Goal: Task Accomplishment & Management: Manage account settings

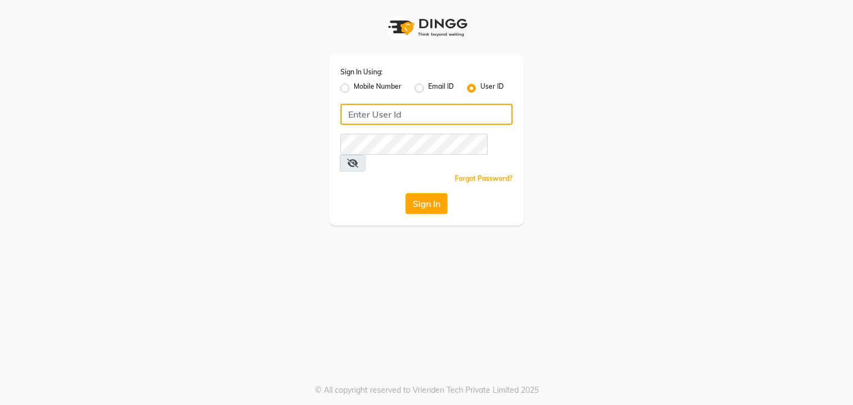
type input "[PERSON_NAME]"
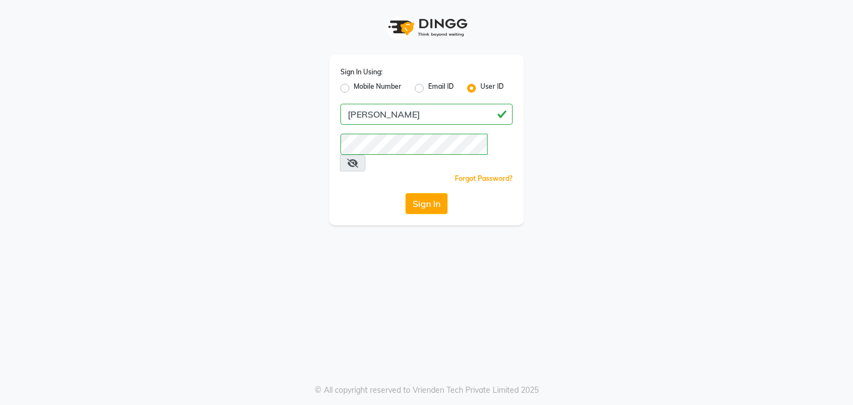
click at [365, 155] on span at bounding box center [353, 163] width 26 height 17
click at [358, 159] on icon at bounding box center [352, 163] width 11 height 9
click at [424, 193] on button "Sign In" at bounding box center [426, 203] width 42 height 21
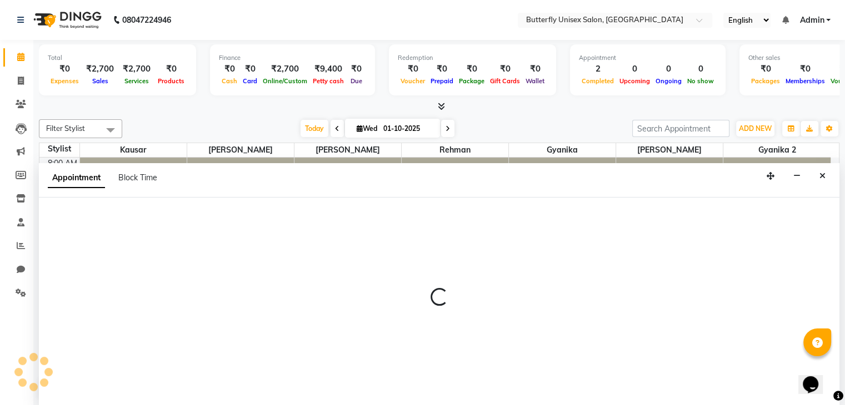
scroll to position [1, 0]
select select "92742"
select select "630"
select select "tentative"
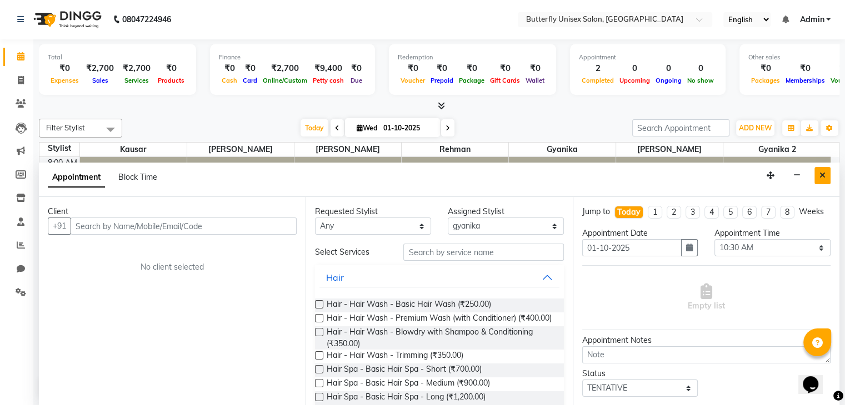
click at [823, 176] on icon "Close" at bounding box center [822, 176] width 6 height 8
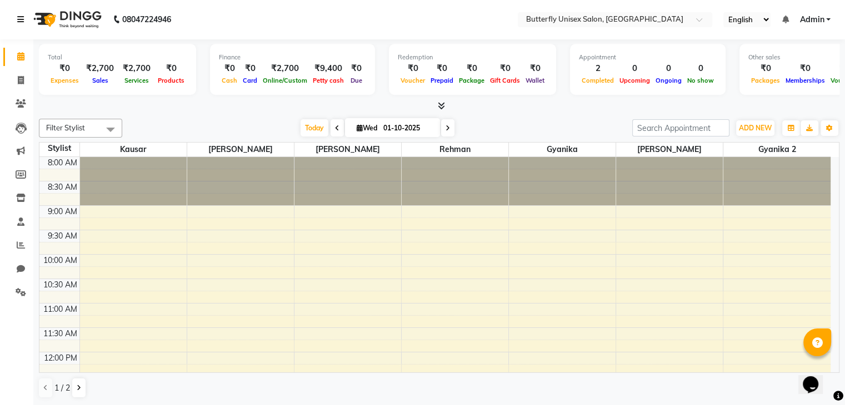
click at [19, 18] on icon at bounding box center [20, 20] width 7 height 8
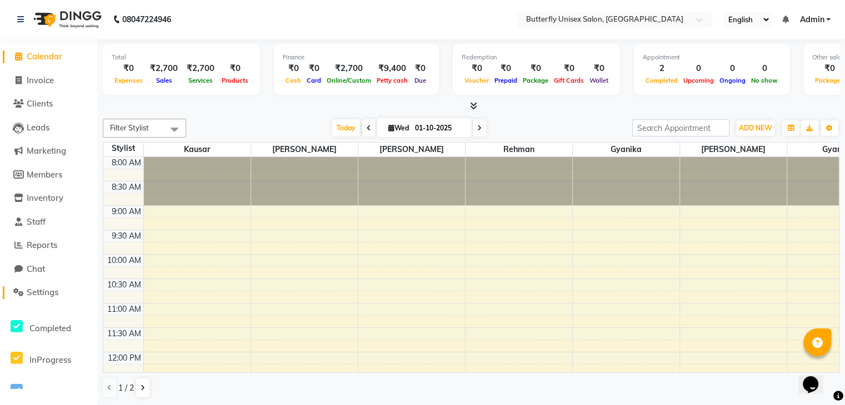
click at [49, 294] on span "Settings" at bounding box center [43, 292] width 32 height 11
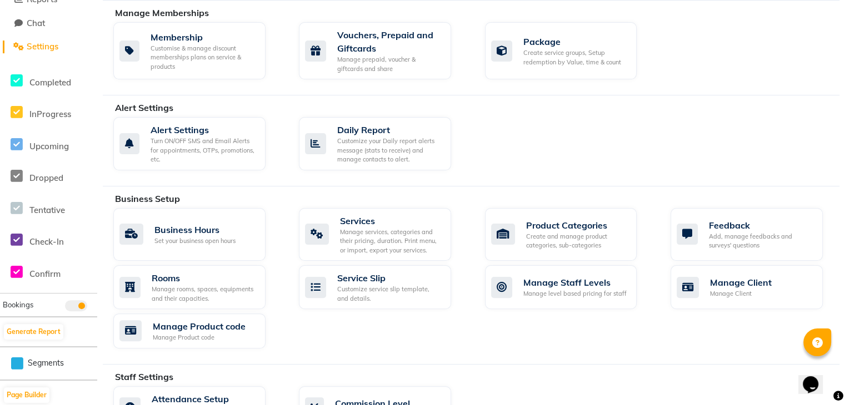
scroll to position [251, 0]
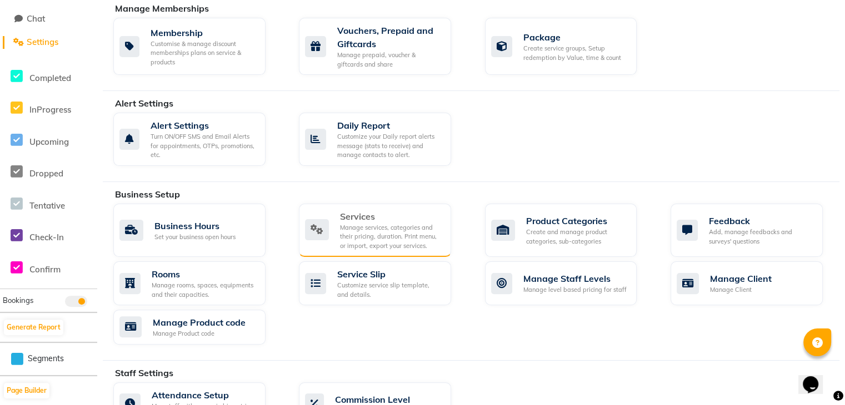
click at [383, 225] on div "Manage services, categories and their pricing, duration. Print menu, or import,…" at bounding box center [391, 237] width 102 height 28
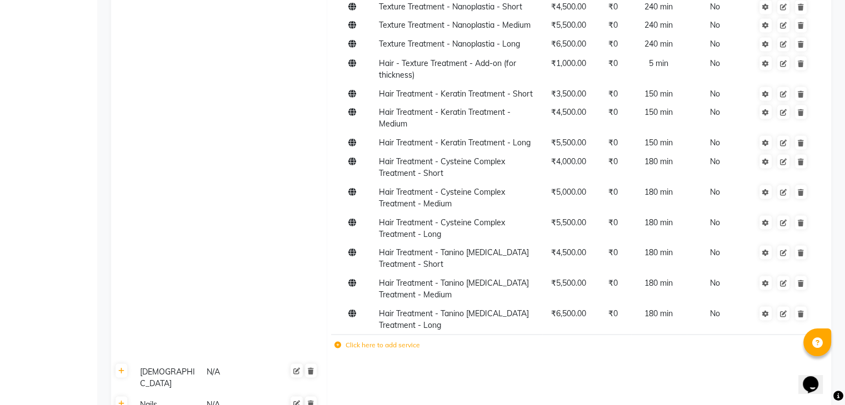
scroll to position [2093, 0]
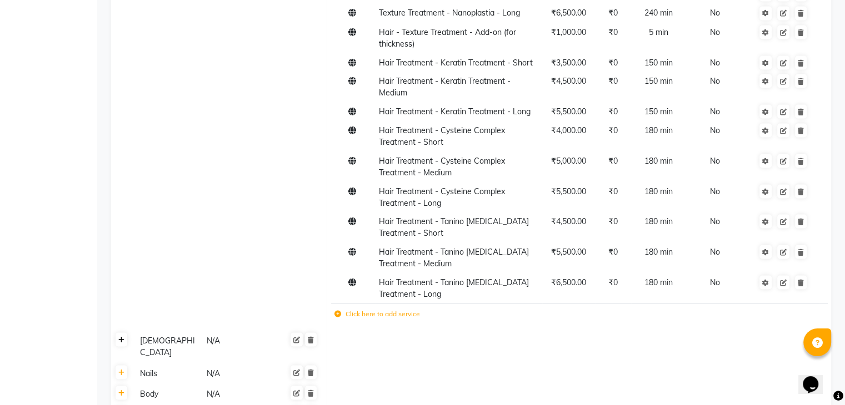
click at [123, 337] on icon at bounding box center [121, 340] width 6 height 7
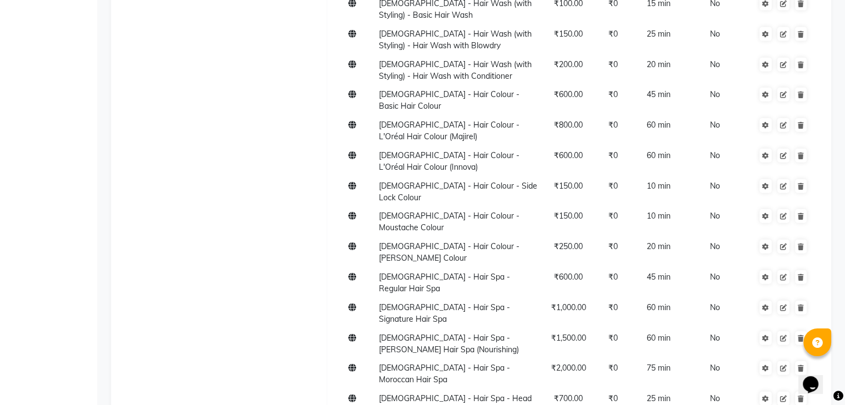
scroll to position [2593, 0]
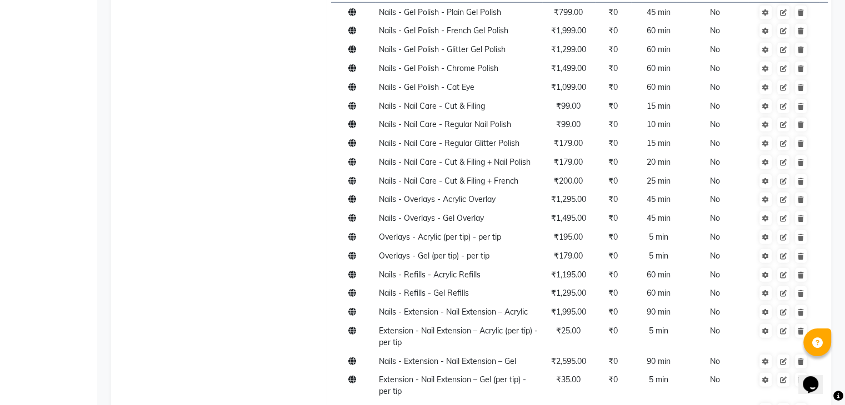
scroll to position [3161, 0]
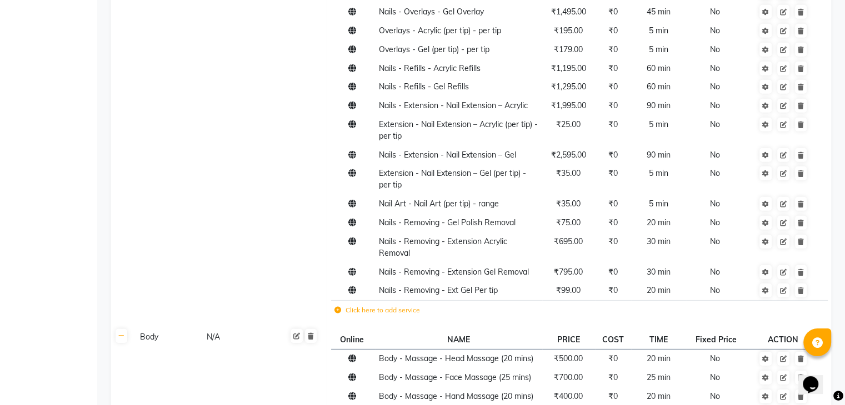
scroll to position [3356, 0]
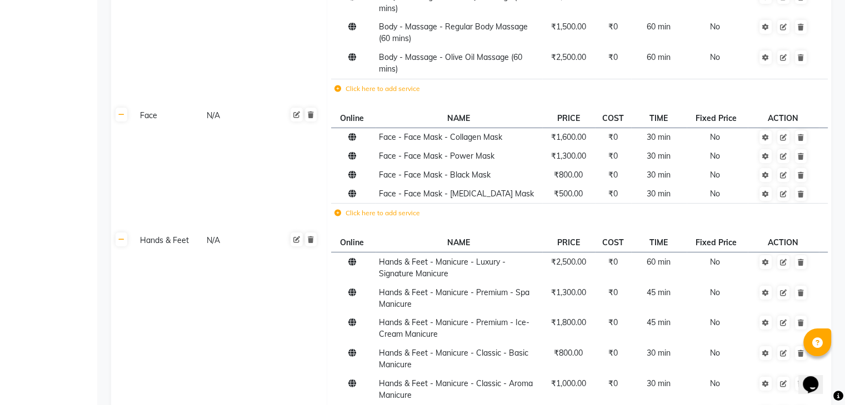
scroll to position [3886, 0]
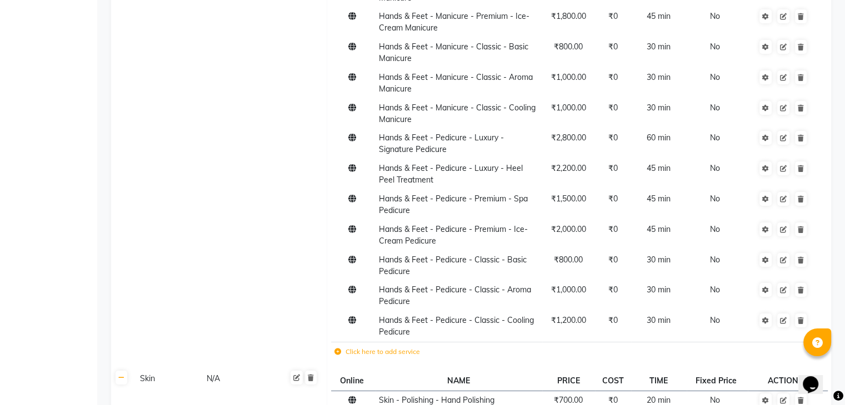
scroll to position [4260, 0]
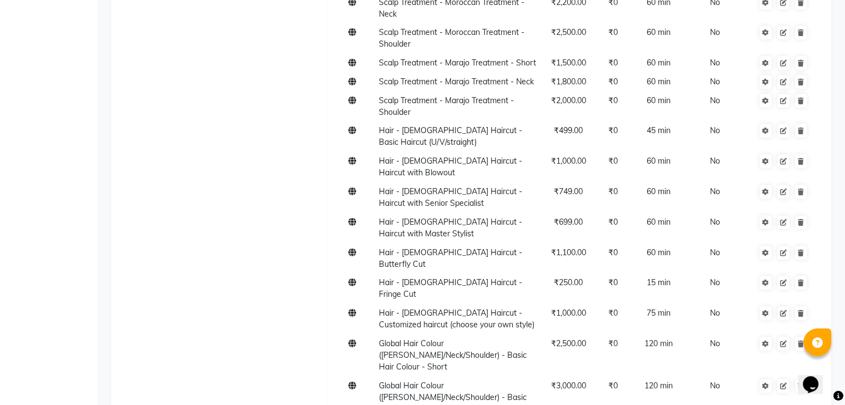
scroll to position [675, 0]
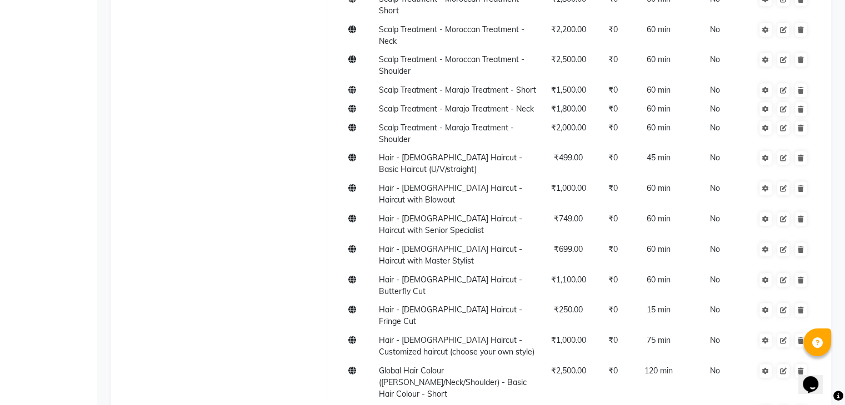
click at [460, 161] on span "Hair - [DEMOGRAPHIC_DATA] Haircut - Basic Haircut (U/V/straight)" at bounding box center [450, 164] width 143 height 22
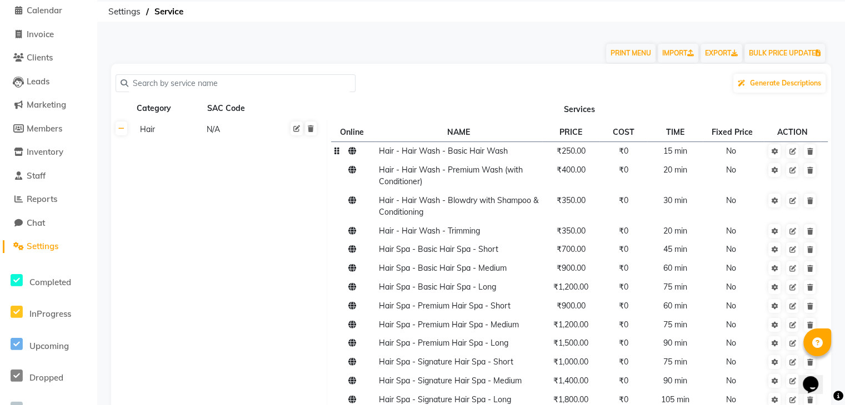
scroll to position [0, 0]
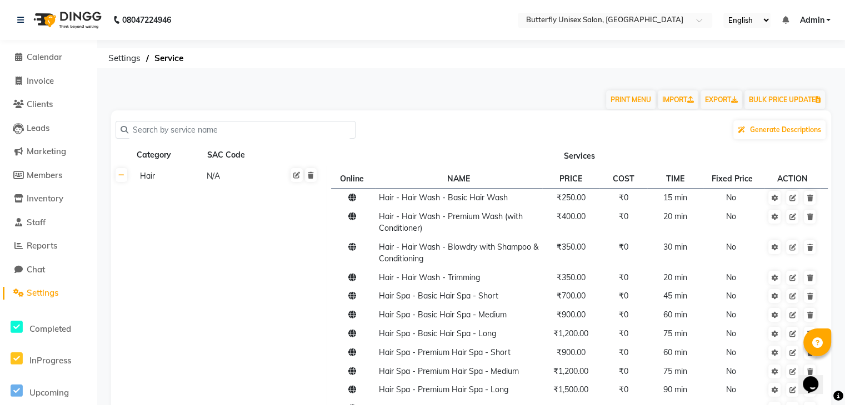
click at [270, 128] on input "text" at bounding box center [239, 130] width 222 height 17
click at [174, 127] on input "text" at bounding box center [239, 130] width 222 height 17
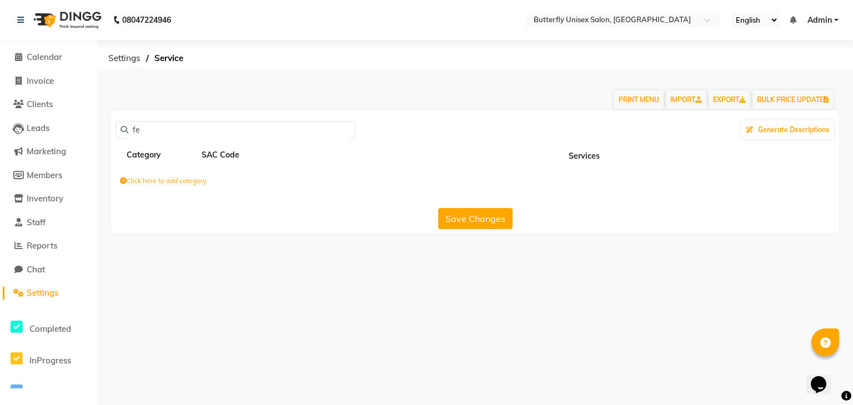
type input "f"
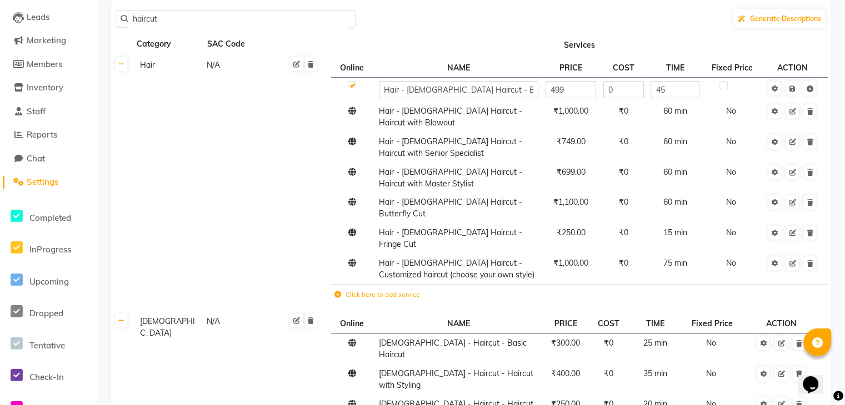
scroll to position [167, 0]
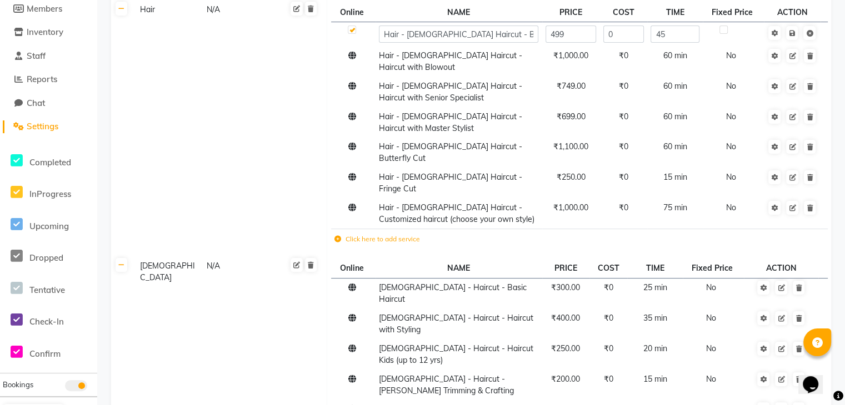
type input "haircut"
click at [393, 234] on label "Click here to add service" at bounding box center [377, 239] width 86 height 10
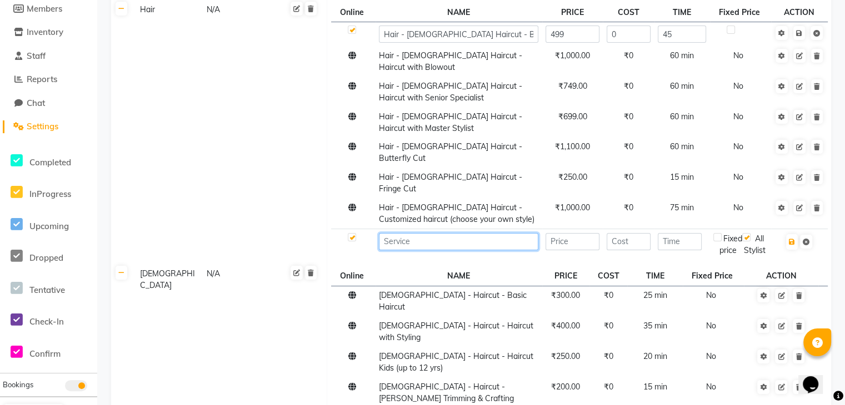
click at [398, 233] on input at bounding box center [458, 241] width 159 height 17
type input "trimming"
click at [597, 233] on input "number" at bounding box center [572, 241] width 54 height 17
type input "350"
click at [684, 233] on input "number" at bounding box center [680, 241] width 44 height 17
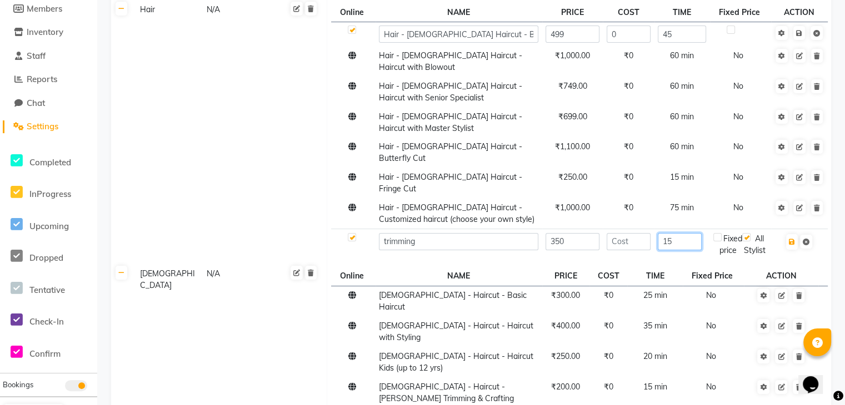
type input "15"
click at [637, 233] on input "number" at bounding box center [629, 241] width 44 height 17
type input "0"
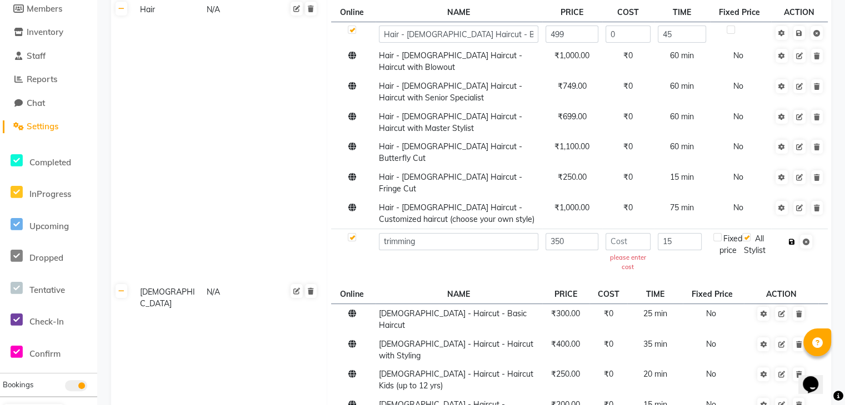
click at [791, 239] on icon "button" at bounding box center [792, 242] width 6 height 7
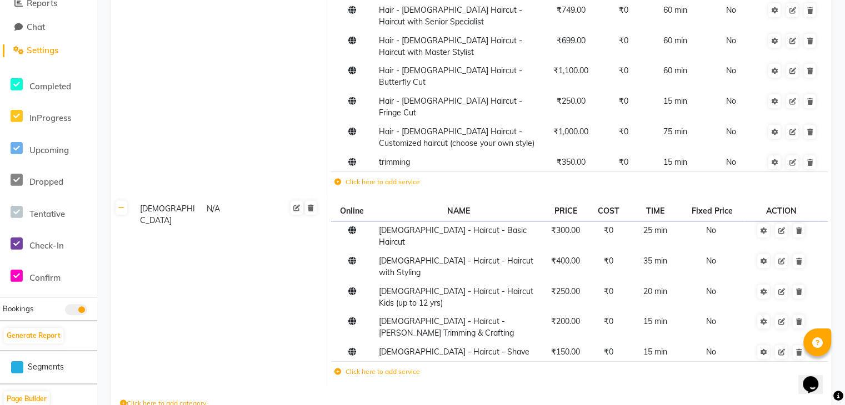
scroll to position [0, 0]
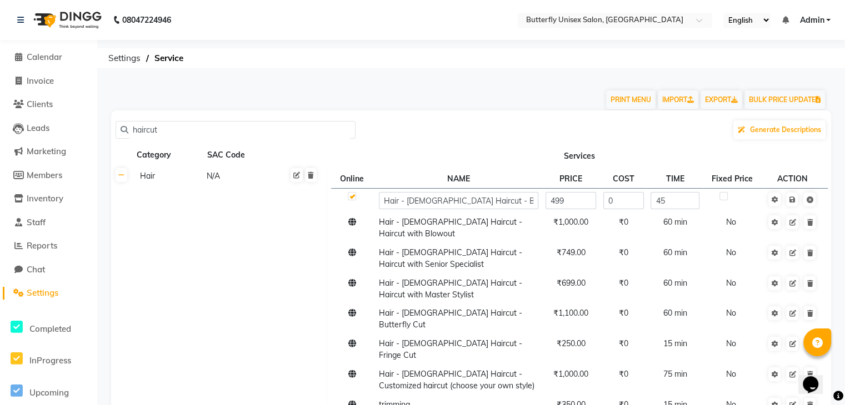
click at [172, 129] on input "haircut" at bounding box center [239, 130] width 222 height 17
type input "h"
click at [208, 233] on td "Hair N/A" at bounding box center [229, 303] width 195 height 275
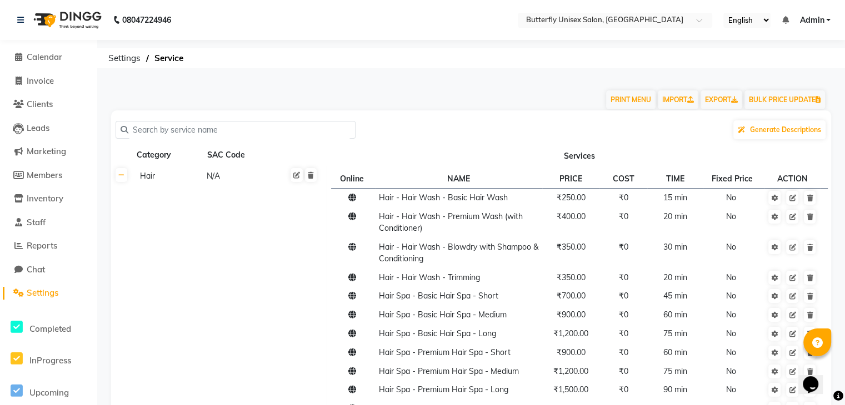
click at [228, 132] on input "text" at bounding box center [239, 130] width 222 height 17
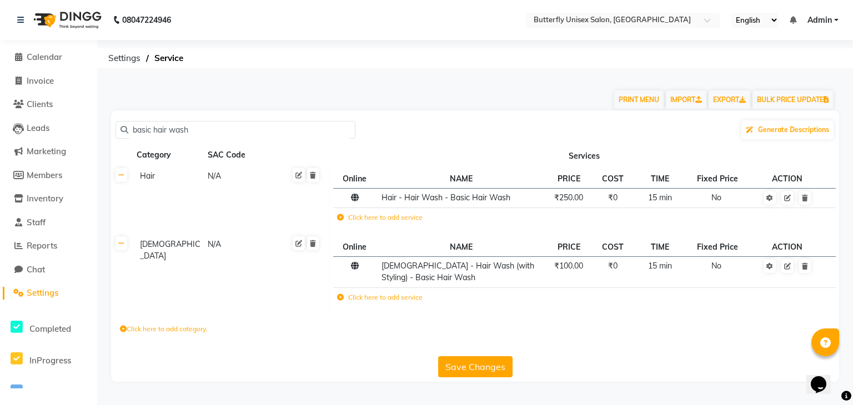
click at [243, 223] on td "Hair N/A" at bounding box center [231, 200] width 198 height 68
click at [392, 224] on td "Click here to add service" at bounding box center [482, 219] width 299 height 23
click at [386, 218] on label "Click here to add service" at bounding box center [380, 218] width 86 height 10
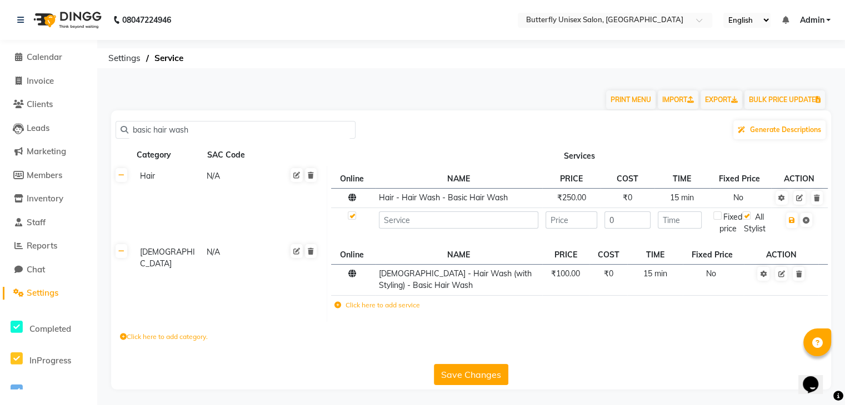
click at [268, 132] on input "basic hair wash" at bounding box center [239, 130] width 222 height 17
type input "b"
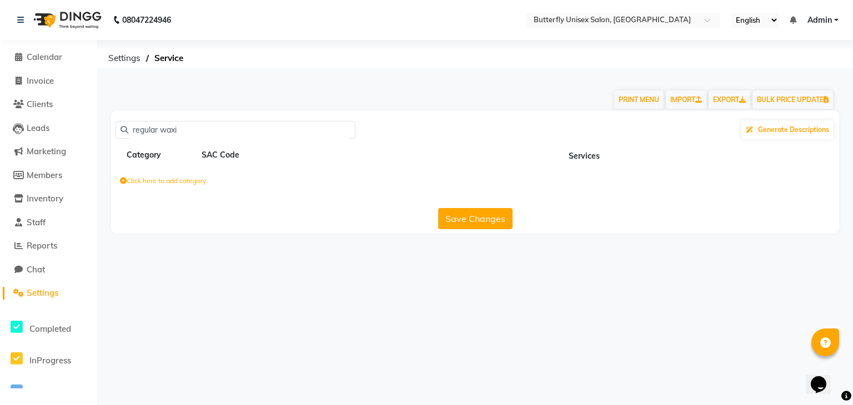
type input "regular waxi"
click at [38, 58] on span "Calendar" at bounding box center [45, 57] width 36 height 11
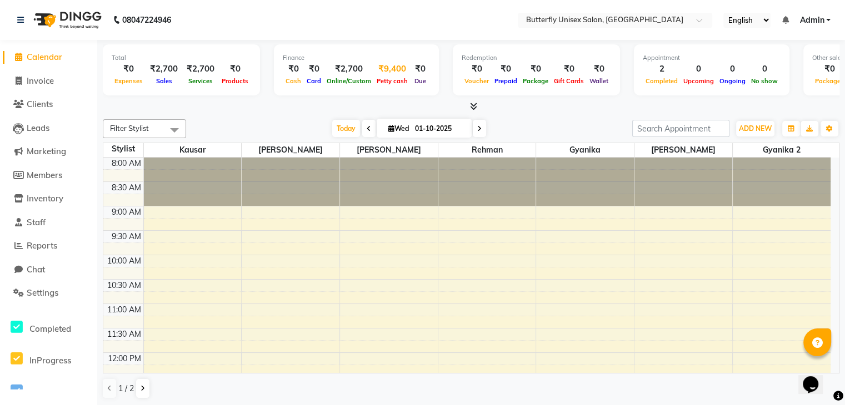
click at [388, 69] on div "₹9,400" at bounding box center [392, 69] width 37 height 13
select select "8299"
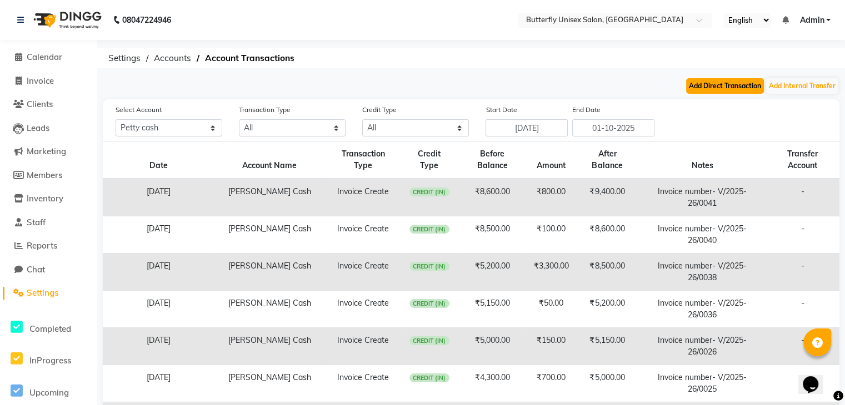
click at [720, 80] on button "Add Direct Transaction" at bounding box center [725, 86] width 78 height 16
select select "direct"
select select "8299"
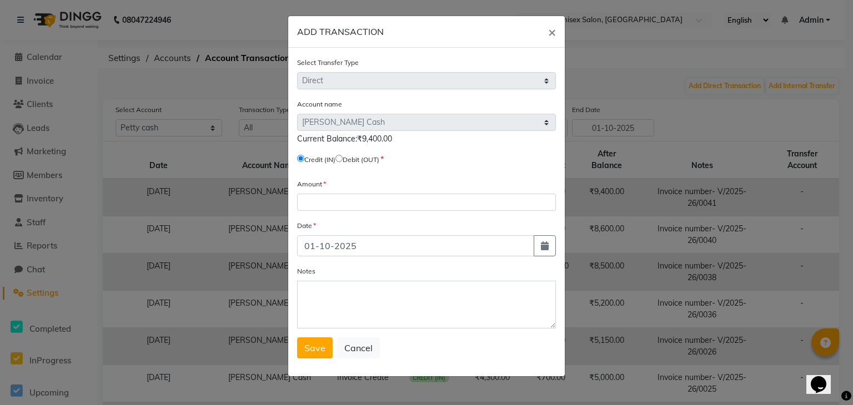
click at [343, 159] on input "radio" at bounding box center [338, 158] width 7 height 7
radio input "true"
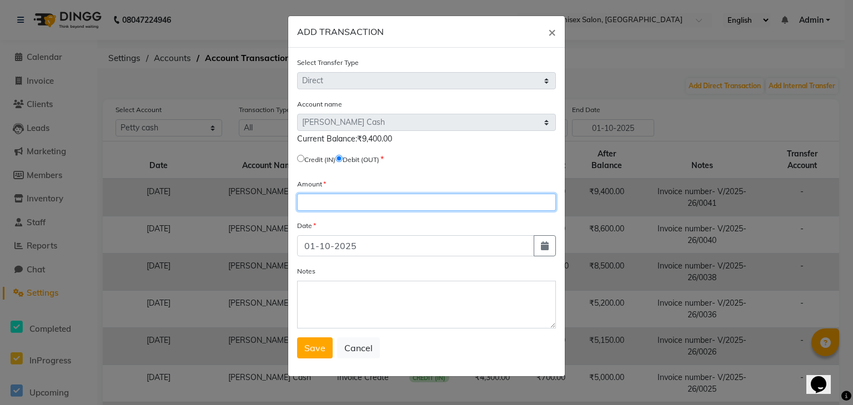
click at [318, 205] on input "number" at bounding box center [426, 202] width 259 height 17
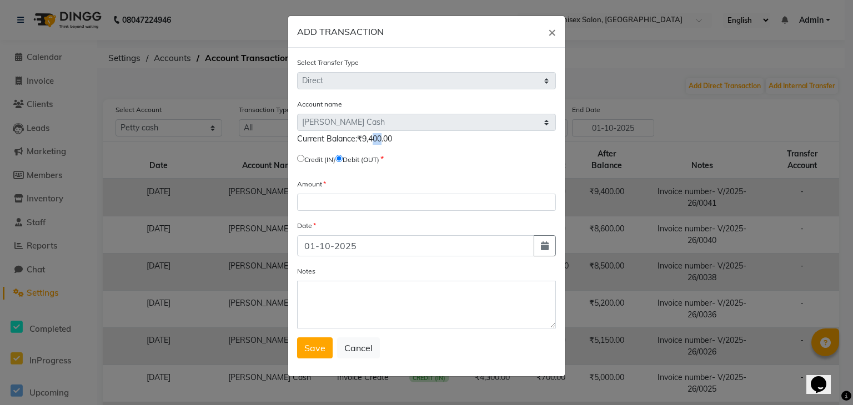
drag, startPoint x: 370, startPoint y: 141, endPoint x: 375, endPoint y: 143, distance: 5.8
click at [375, 143] on span "Current Balance:₹9,400.00" at bounding box center [344, 139] width 95 height 10
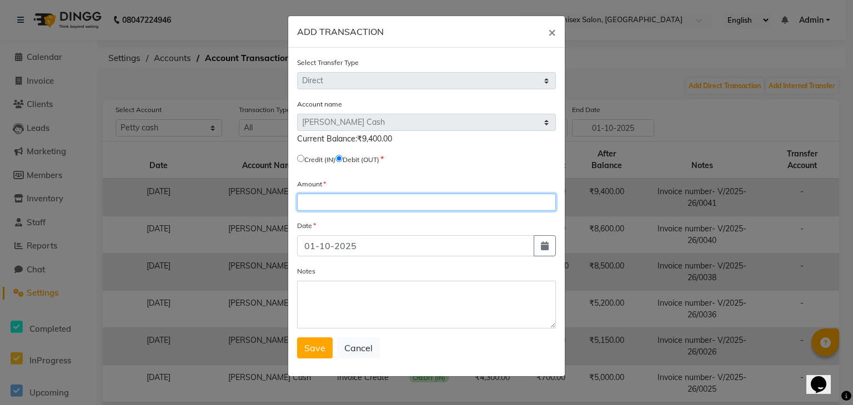
click at [330, 203] on input "number" at bounding box center [426, 202] width 259 height 17
type input "9000"
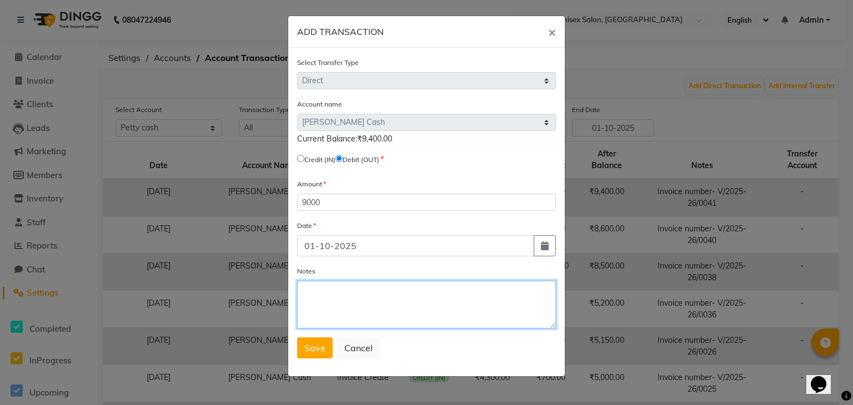
click at [335, 300] on textarea "Notes" at bounding box center [426, 305] width 259 height 48
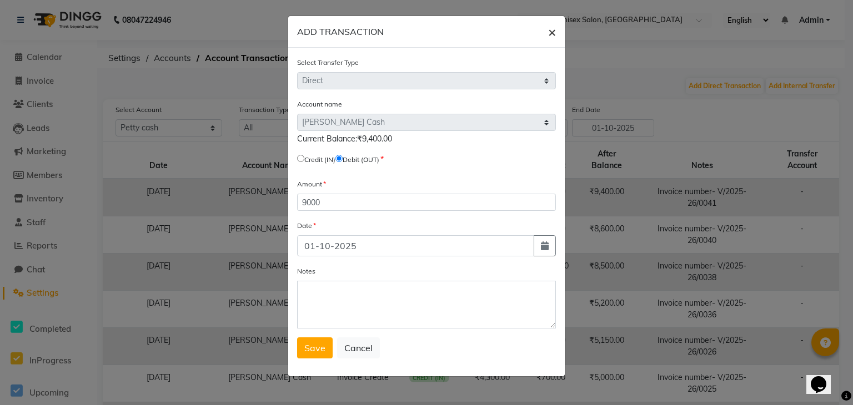
click at [551, 34] on span "×" at bounding box center [552, 31] width 8 height 17
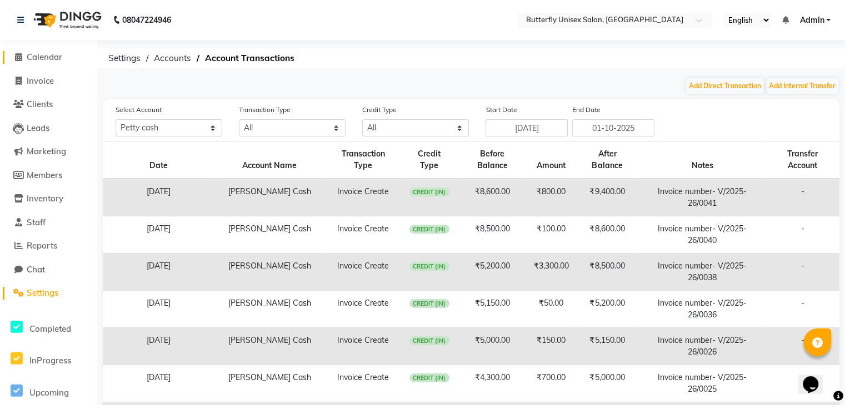
click at [34, 52] on span "Calendar" at bounding box center [45, 57] width 36 height 11
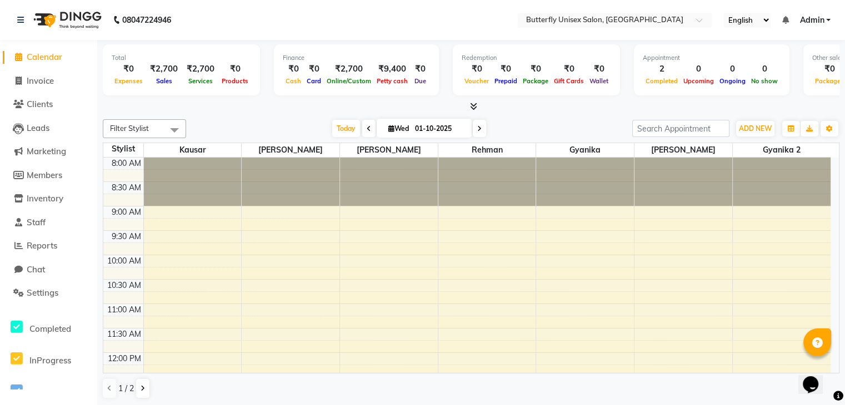
drag, startPoint x: 116, startPoint y: 69, endPoint x: 607, endPoint y: 54, distance: 491.2
click at [607, 54] on div "Total ₹0 Expenses ₹2,700 Sales ₹2,700 Services ₹0 Products Finance ₹0 Cash ₹0 C…" at bounding box center [471, 71] width 736 height 54
click at [255, 93] on div "Total ₹0 Expenses ₹2,700 Sales ₹2,700 Services ₹0 Products" at bounding box center [181, 69] width 157 height 51
click at [41, 221] on span "Staff" at bounding box center [36, 222] width 19 height 11
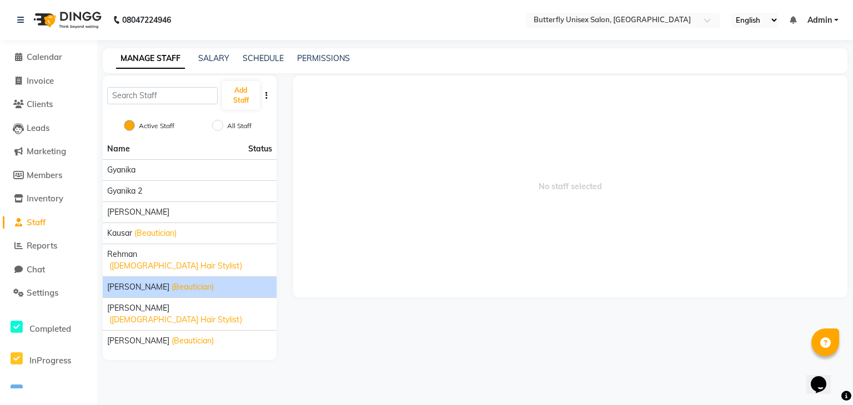
click at [193, 282] on span "(Beautician)" at bounding box center [193, 288] width 42 height 12
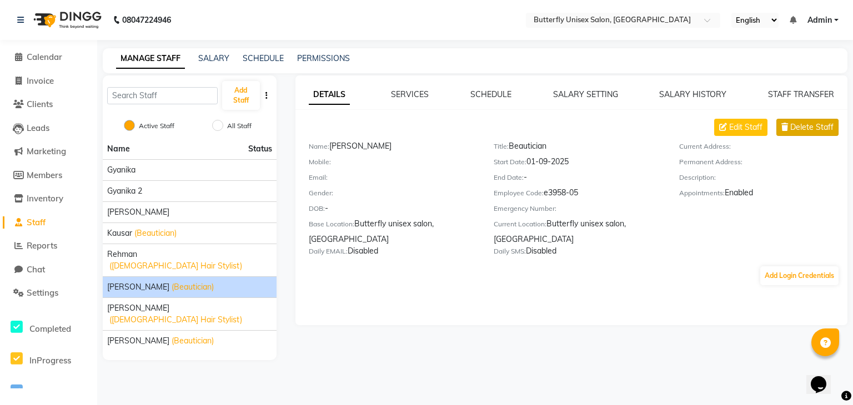
click at [825, 129] on span "Delete Staff" at bounding box center [811, 128] width 43 height 12
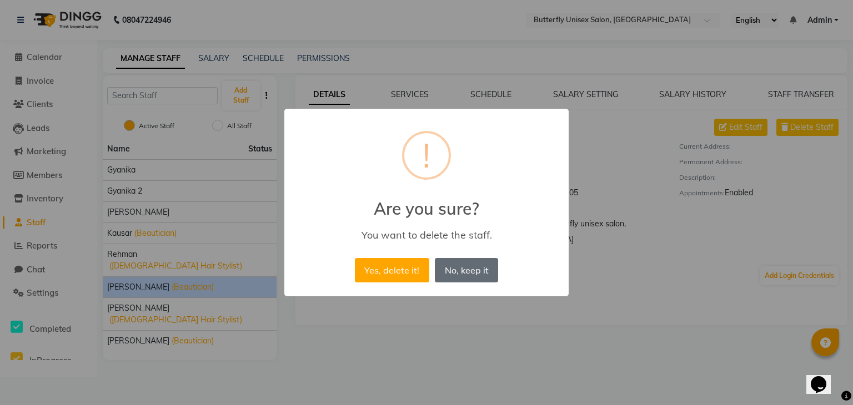
click at [473, 270] on button "No, keep it" at bounding box center [466, 270] width 63 height 24
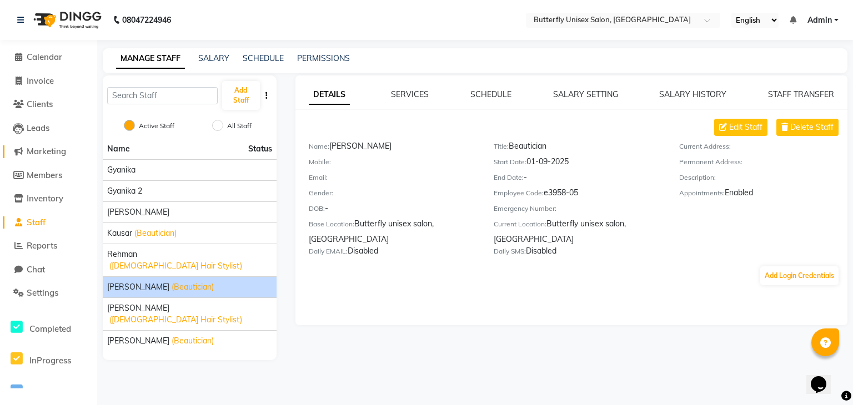
click at [51, 157] on span "Marketing" at bounding box center [46, 151] width 39 height 11
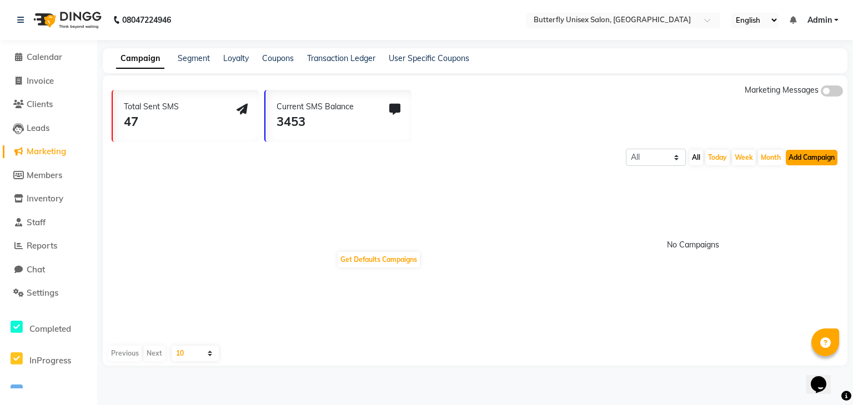
click at [800, 153] on button "Add Campaign" at bounding box center [812, 158] width 52 height 16
click at [796, 204] on div "WhatsApp (Direct)" at bounding box center [802, 209] width 94 height 17
select select "2"
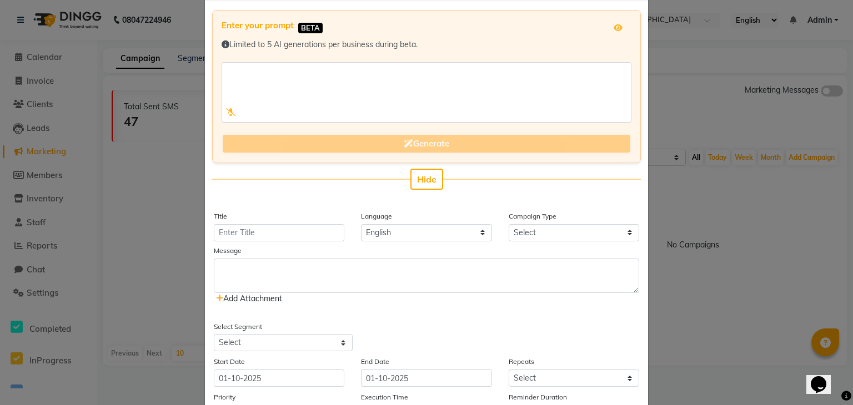
scroll to position [55, 0]
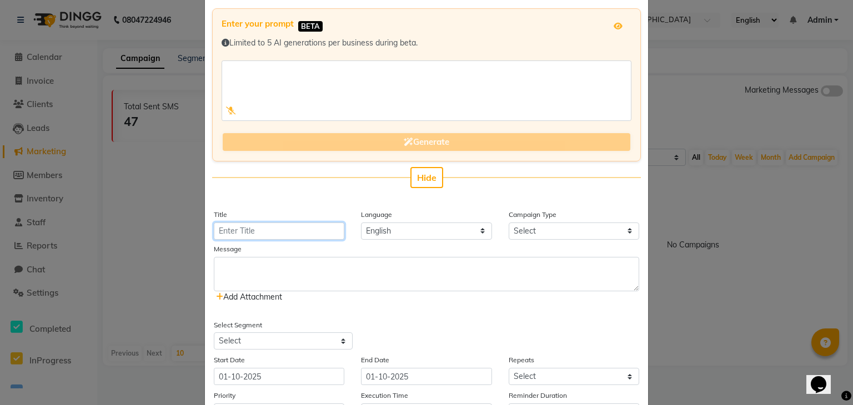
click at [258, 230] on input "Title" at bounding box center [279, 231] width 131 height 17
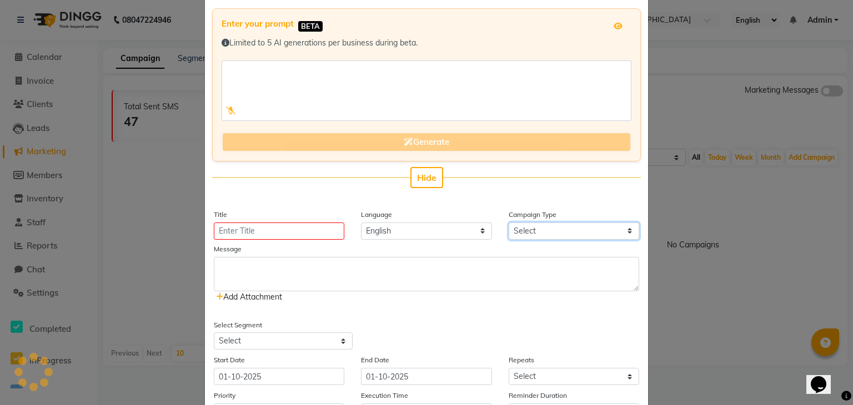
click at [557, 225] on select "Select Birthday Anniversary Promotional Service reminder" at bounding box center [574, 231] width 131 height 17
select select "3"
click at [509, 223] on select "Select Birthday Anniversary Promotional Service reminder" at bounding box center [574, 231] width 131 height 17
click at [583, 231] on select "Select Birthday Anniversary Promotional Service reminder" at bounding box center [574, 231] width 131 height 17
click at [509, 223] on select "Select Birthday Anniversary Promotional Service reminder" at bounding box center [574, 231] width 131 height 17
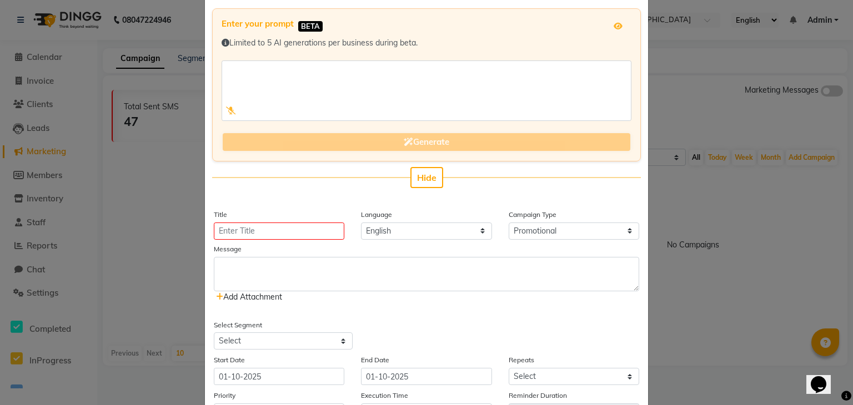
click at [249, 296] on span "Add Attachment" at bounding box center [249, 297] width 66 height 10
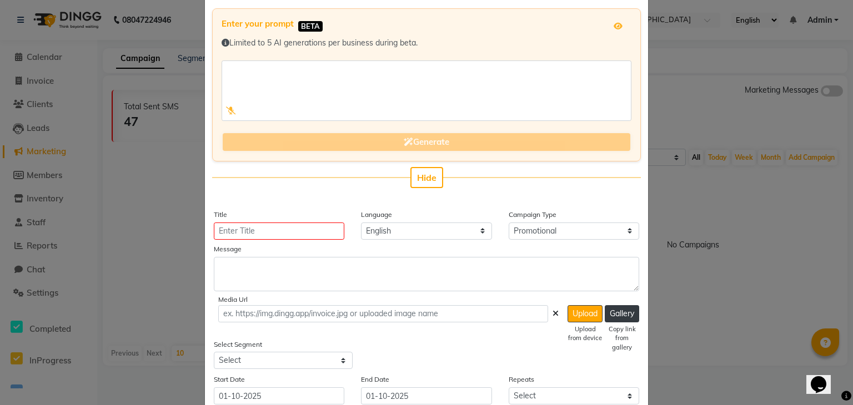
click at [545, 312] on div at bounding box center [388, 313] width 340 height 17
click at [553, 314] on icon at bounding box center [556, 314] width 6 height 8
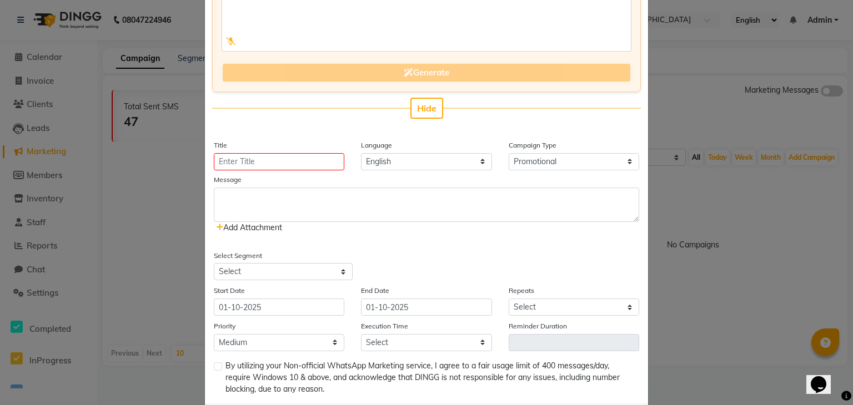
scroll to position [127, 0]
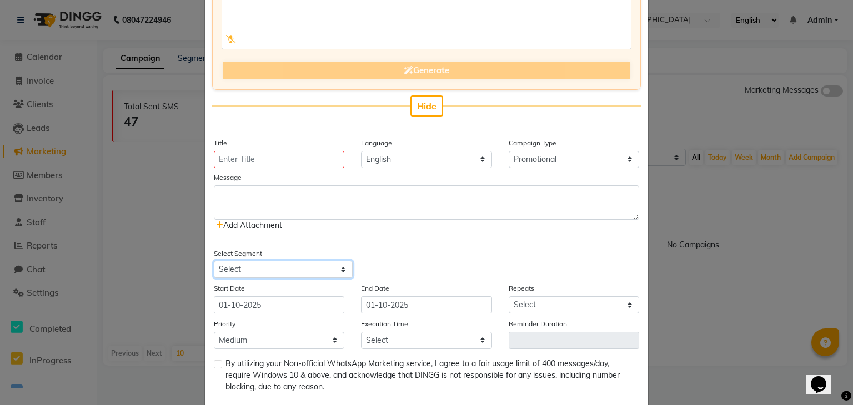
click at [264, 267] on select "Select" at bounding box center [283, 269] width 139 height 17
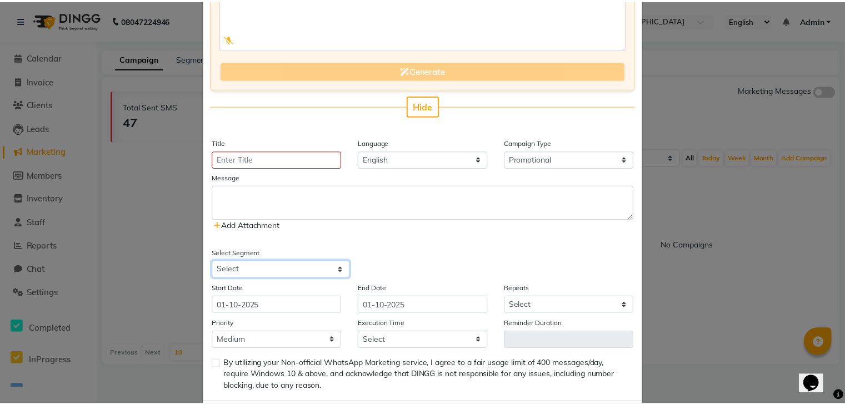
scroll to position [0, 0]
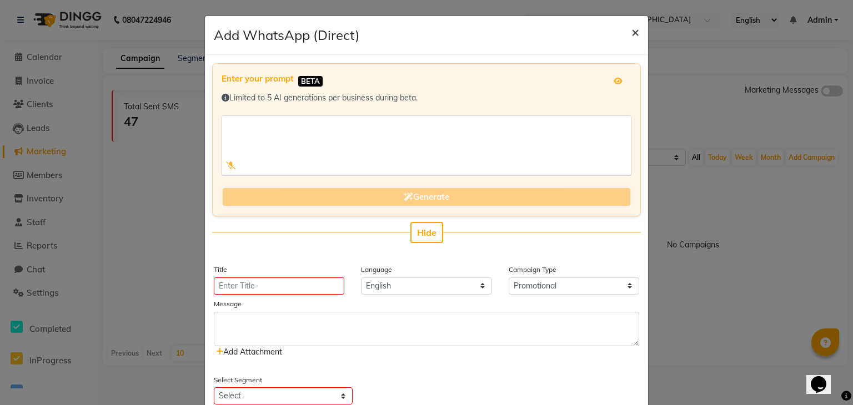
click at [634, 31] on span "×" at bounding box center [636, 31] width 8 height 17
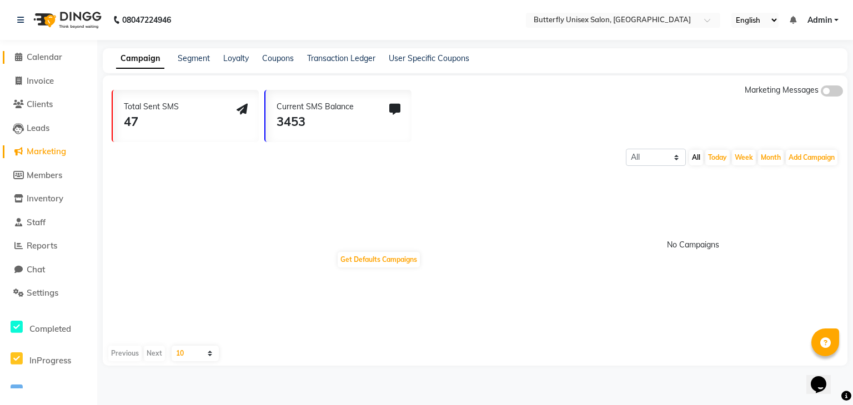
click at [46, 56] on span "Calendar" at bounding box center [45, 57] width 36 height 11
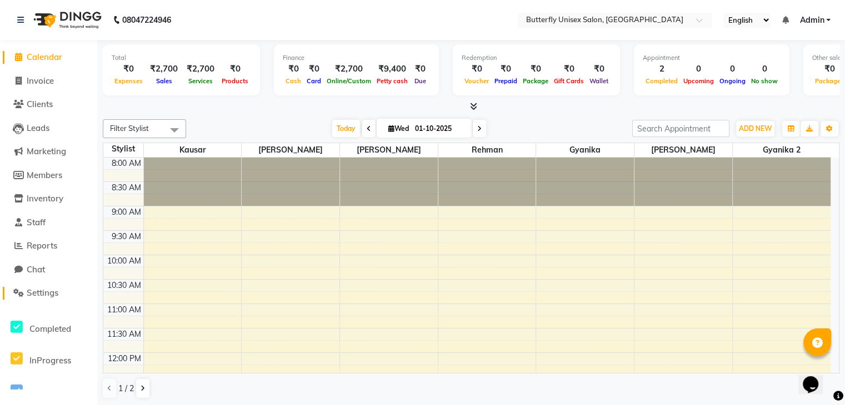
click at [38, 296] on span "Settings" at bounding box center [43, 293] width 32 height 11
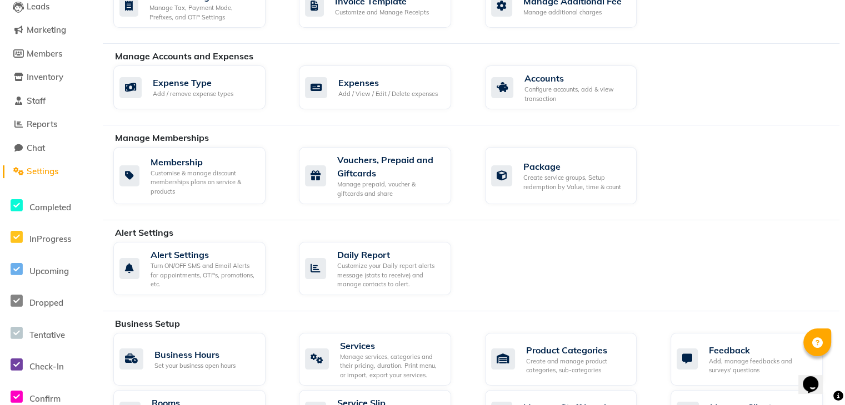
scroll to position [122, 0]
click at [745, 207] on div "Manage Memberships Membership Customise & manage discount memberships plans on …" at bounding box center [471, 175] width 736 height 89
click at [559, 47] on div "Invoice Configurations Invoice Configuration Manage Tax, Payment Mode, Prefixes…" at bounding box center [471, 357] width 736 height 863
click at [559, 44] on div "Invoice Configurations Invoice Configuration Manage Tax, Payment Mode, Prefixes…" at bounding box center [471, 357] width 736 height 863
click at [559, 43] on div "Invoice Configurations Invoice Configuration Manage Tax, Payment Mode, Prefixes…" at bounding box center [471, 357] width 736 height 863
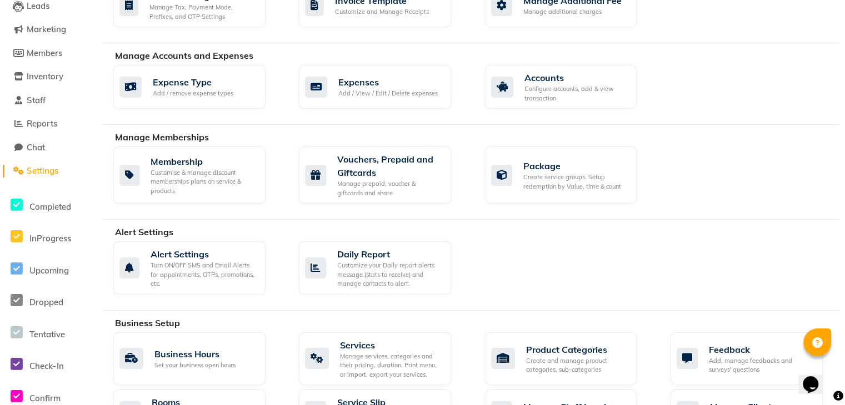
click at [559, 43] on div "Invoice Configurations Invoice Configuration Manage Tax, Payment Mode, Prefixes…" at bounding box center [471, 357] width 736 height 863
click at [558, 43] on div "Invoice Configurations Invoice Configuration Manage Tax, Payment Mode, Prefixes…" at bounding box center [471, 357] width 736 height 863
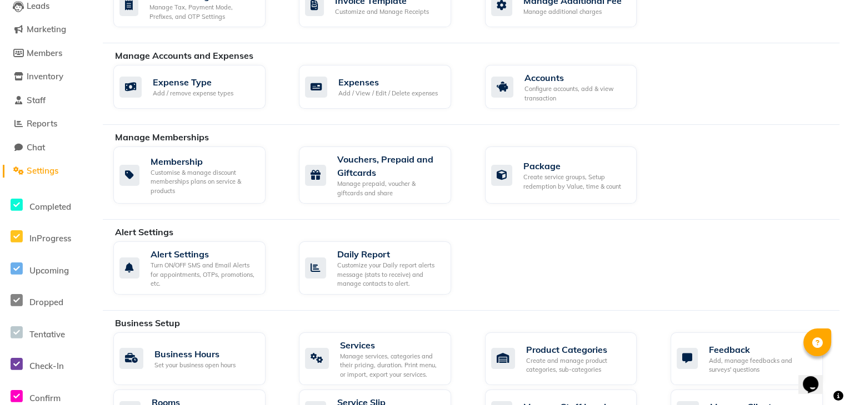
click at [558, 43] on div "Invoice Configurations Invoice Configuration Manage Tax, Payment Mode, Prefixes…" at bounding box center [471, 357] width 736 height 863
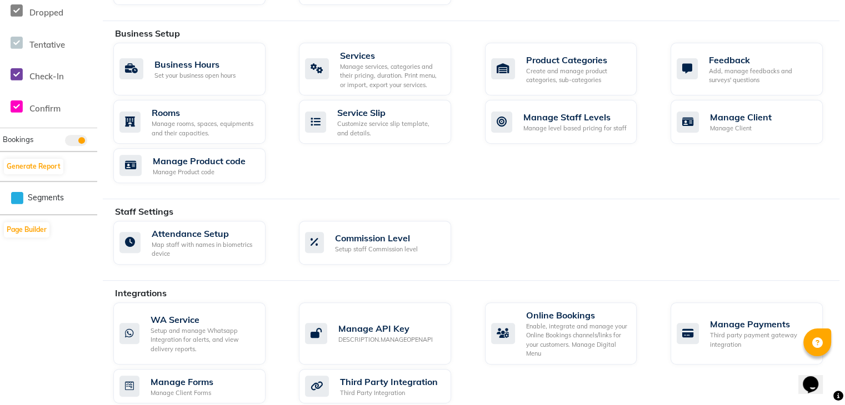
scroll to position [513, 0]
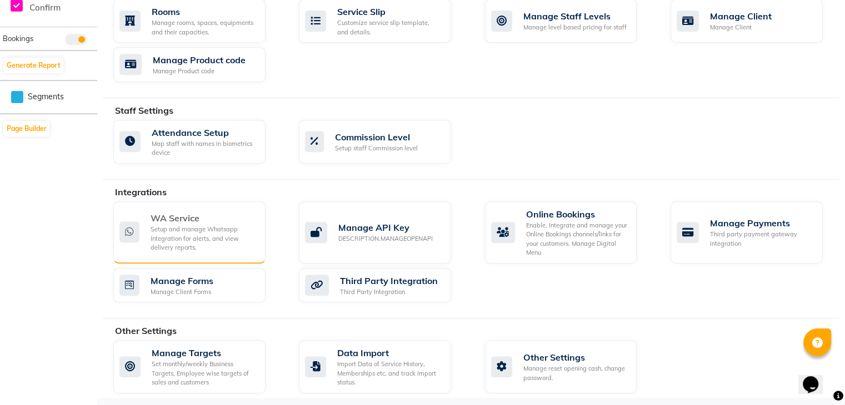
click at [178, 250] on div "WA Service Setup and manage Whatsapp Integration for alerts, and view delivery …" at bounding box center [189, 233] width 152 height 62
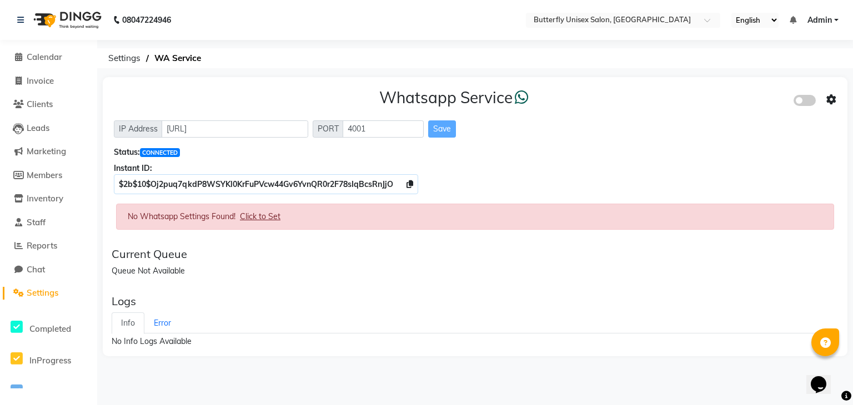
click at [758, 172] on div "Instant ID:" at bounding box center [475, 169] width 723 height 12
click at [805, 99] on span at bounding box center [805, 100] width 22 height 11
click at [802, 102] on input "checkbox" at bounding box center [802, 102] width 0 height 0
click at [834, 97] on icon at bounding box center [831, 100] width 10 height 10
click at [693, 86] on div "Whatsapp Settings" at bounding box center [751, 89] width 127 height 14
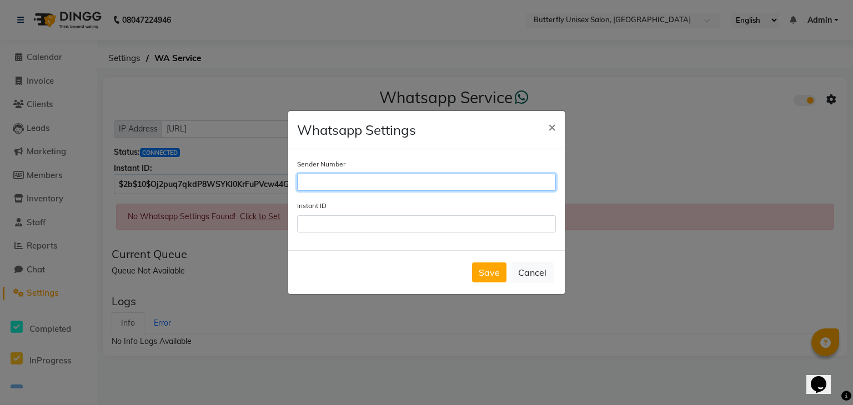
click at [380, 179] on input "Sender Number" at bounding box center [426, 182] width 259 height 17
type input "9"
type input "8454819293"
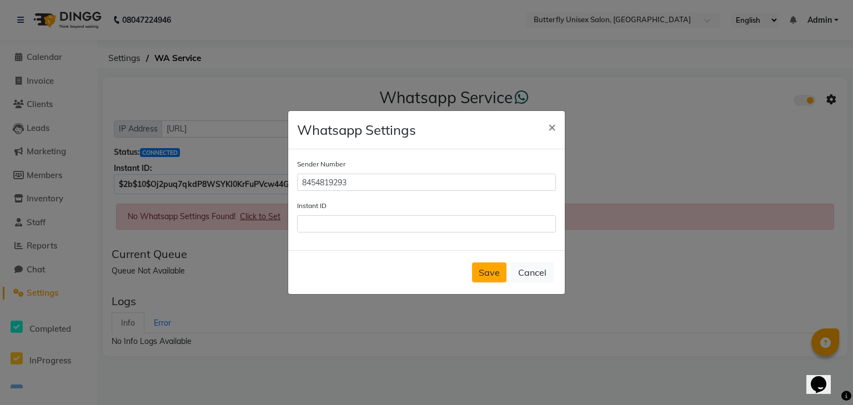
click at [487, 269] on button "Save" at bounding box center [489, 273] width 34 height 20
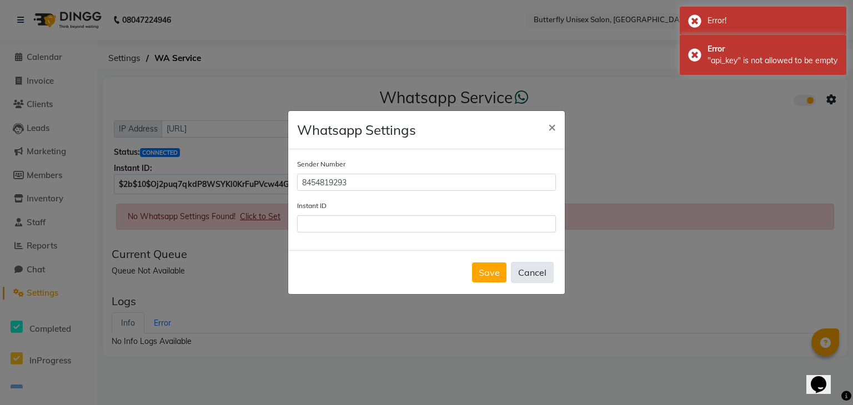
click at [544, 269] on button "Cancel" at bounding box center [532, 272] width 43 height 21
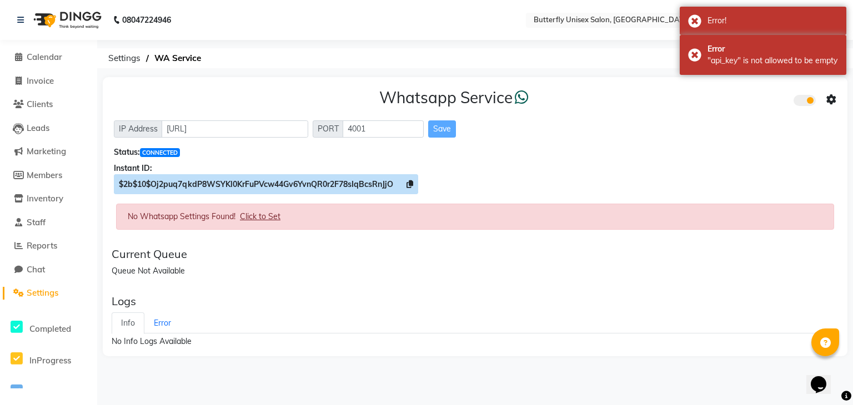
click at [416, 183] on span "$2b$10$Oj2puq7qkdP8WSYKl0KrFuPVcw44Gv6YvnQR0r2F78sIqBcsRnJjO" at bounding box center [266, 184] width 304 height 20
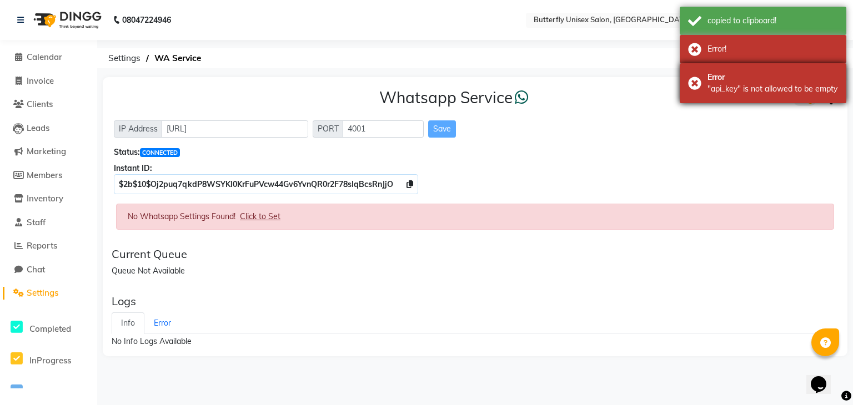
click at [839, 81] on div "Error "api_key" is not allowed to be empty" at bounding box center [763, 83] width 167 height 40
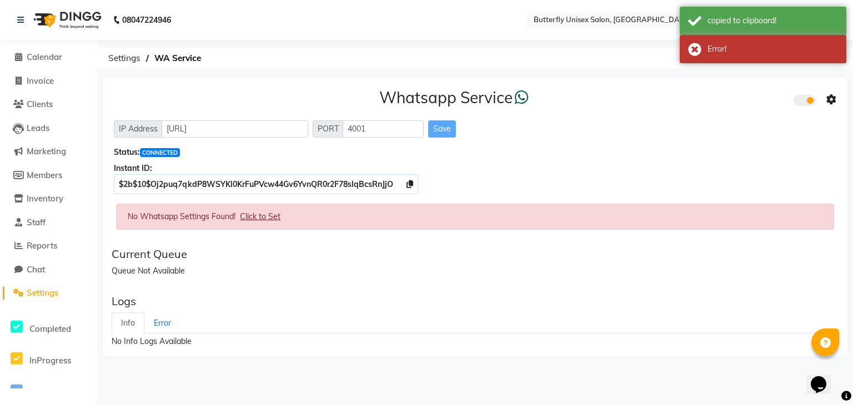
click at [833, 98] on icon at bounding box center [831, 100] width 10 height 10
click at [699, 84] on div "Whatsapp Settings" at bounding box center [751, 89] width 127 height 14
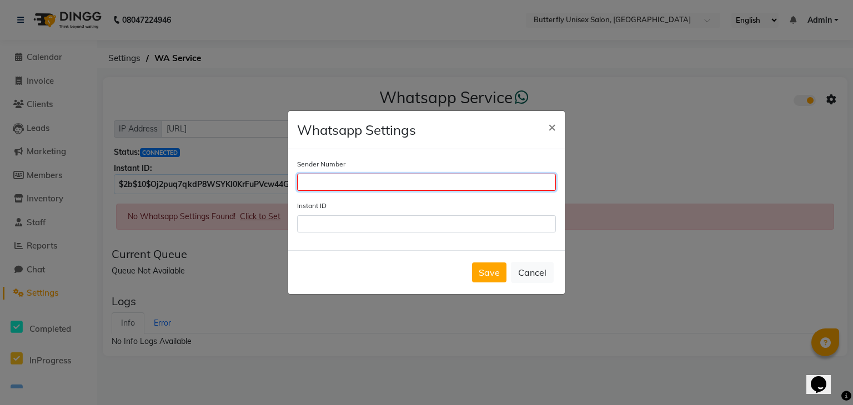
click at [366, 182] on input "Sender Number" at bounding box center [426, 182] width 259 height 17
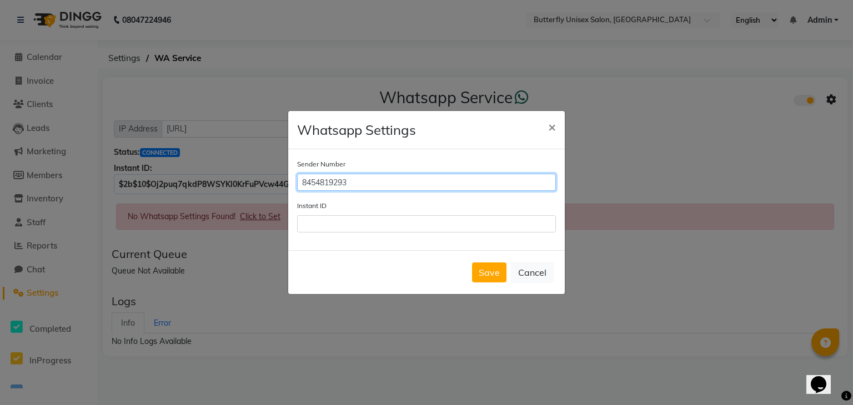
type input "8454819293"
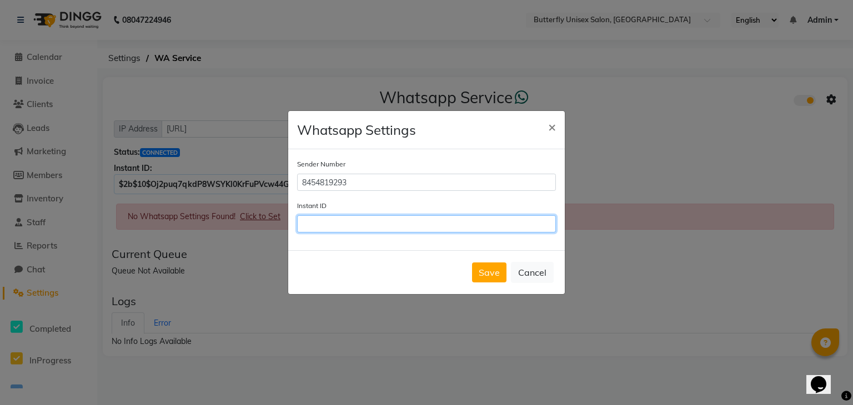
click at [339, 224] on input "Instant ID" at bounding box center [426, 224] width 259 height 17
paste input "$2b$10$Oj2puq7qkdP8WSYKl0KrFuPVcw44Gv6YvnQR0r2F78sIqBcsRnJjO"
type input "$2b$10$Oj2puq7qkdP8WSYKl0KrFuPVcw44Gv6YvnQR0r2F78sIqBcsRnJjO"
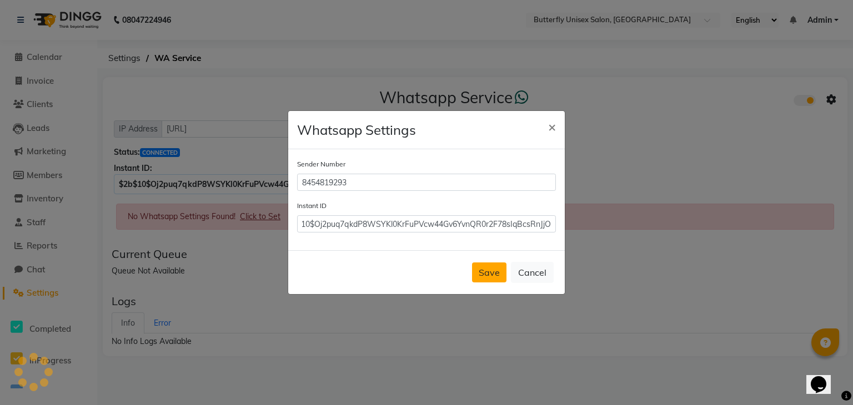
scroll to position [0, 0]
click at [484, 265] on button "Save" at bounding box center [489, 273] width 34 height 20
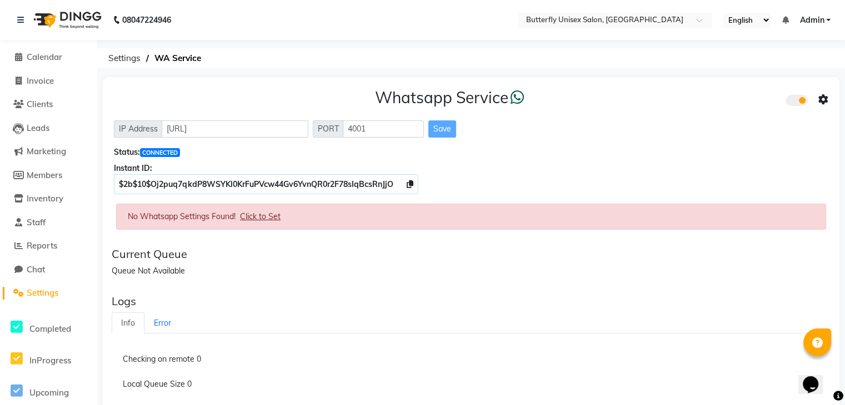
click at [41, 295] on span "Settings" at bounding box center [43, 293] width 32 height 11
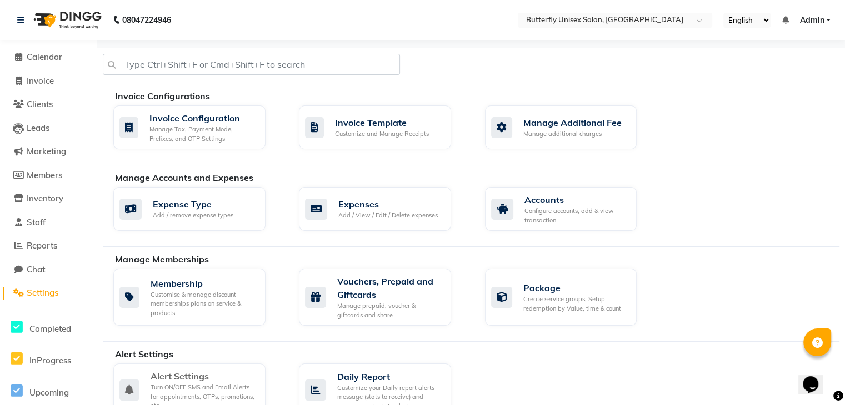
click at [202, 384] on div "Turn ON/OFF SMS and Email Alerts for appointments, OTPs, promotions, etc." at bounding box center [204, 397] width 106 height 28
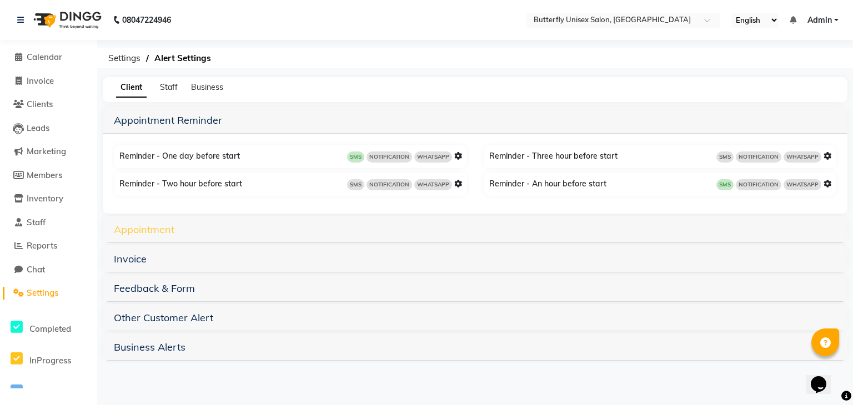
click at [146, 233] on link "Appointment" at bounding box center [144, 229] width 61 height 13
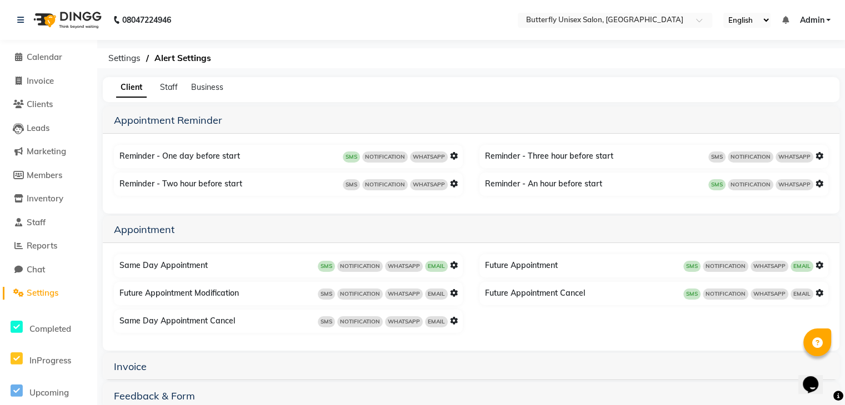
click at [453, 267] on icon at bounding box center [454, 266] width 8 height 8
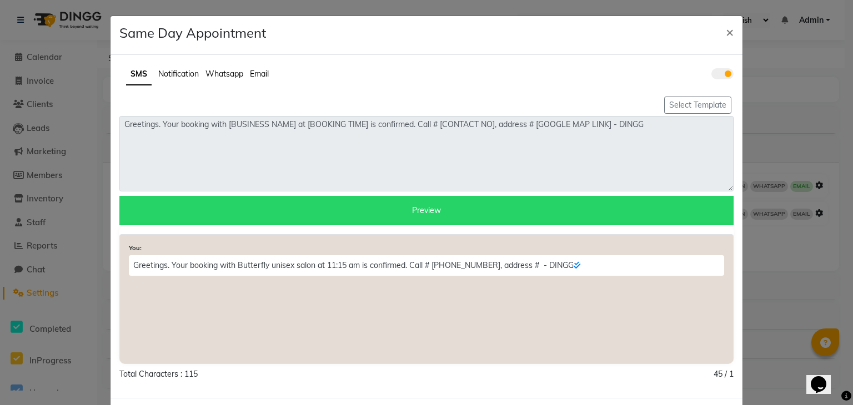
click at [179, 73] on span "Notification" at bounding box center [178, 74] width 41 height 10
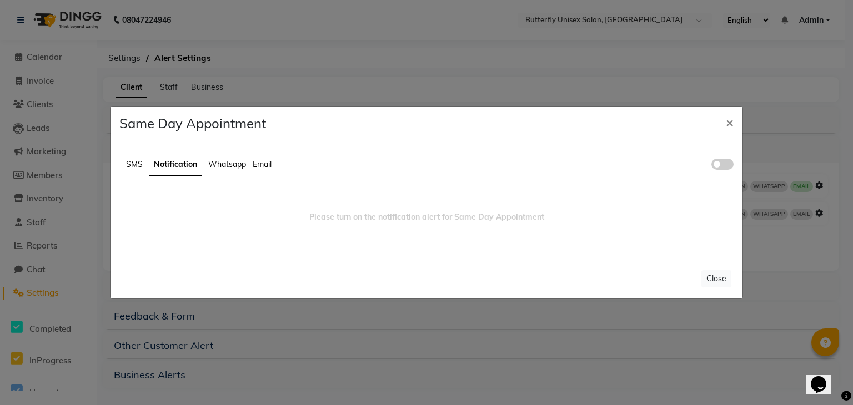
click at [722, 163] on span at bounding box center [722, 164] width 22 height 11
click at [711, 166] on input "checkbox" at bounding box center [711, 166] width 0 height 0
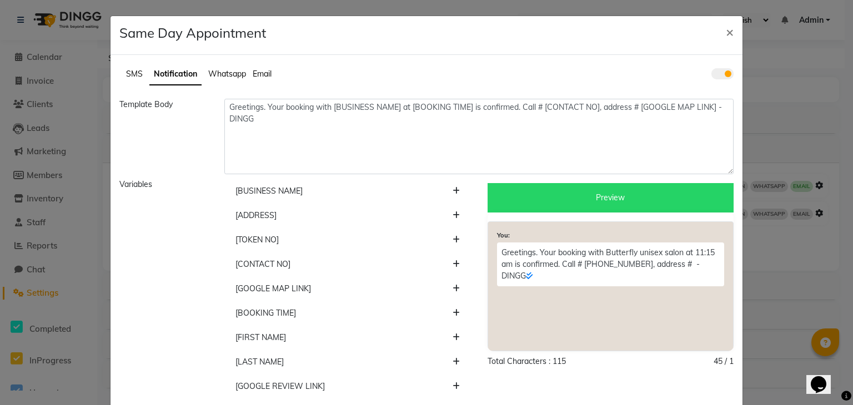
scroll to position [82, 0]
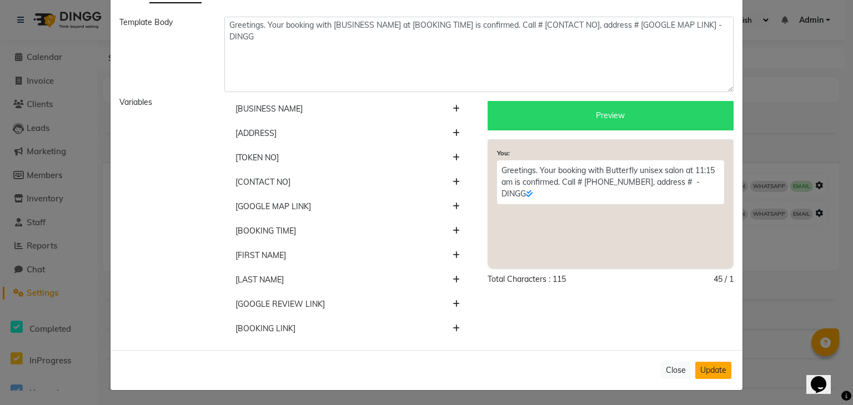
click at [709, 365] on button "Update" at bounding box center [713, 370] width 36 height 17
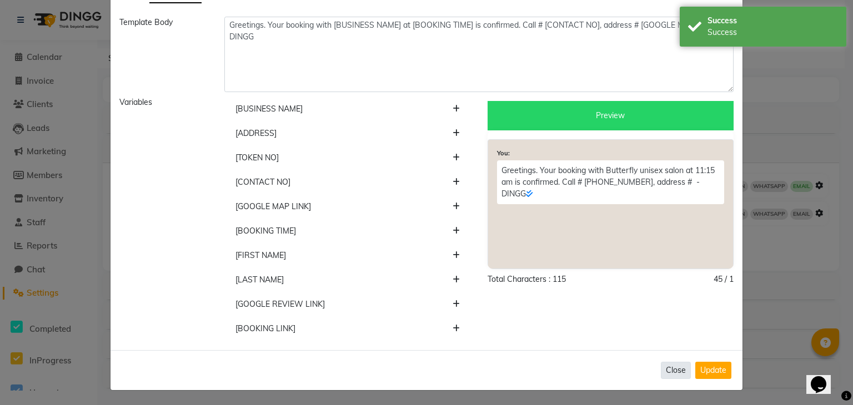
click at [667, 372] on button "Close" at bounding box center [676, 370] width 30 height 17
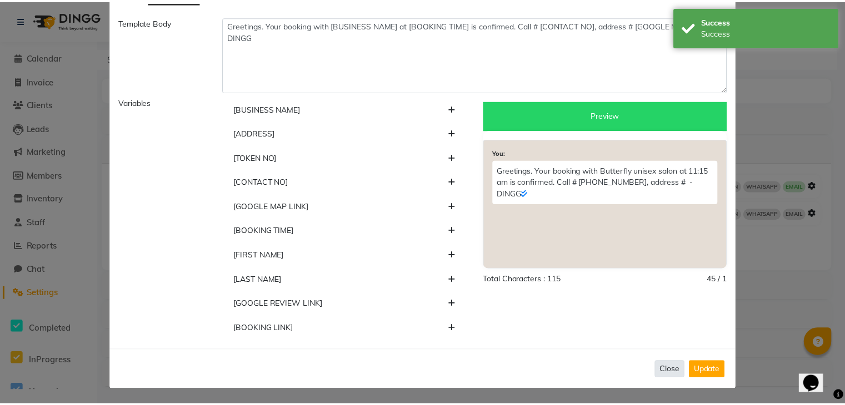
scroll to position [0, 0]
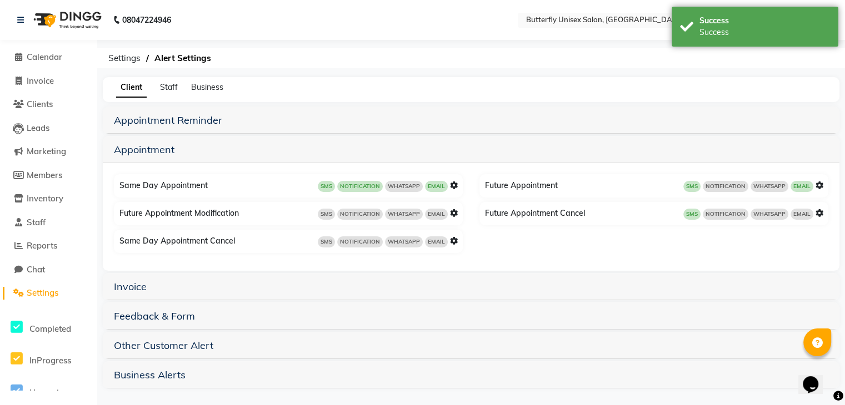
click at [820, 187] on icon at bounding box center [819, 186] width 8 height 8
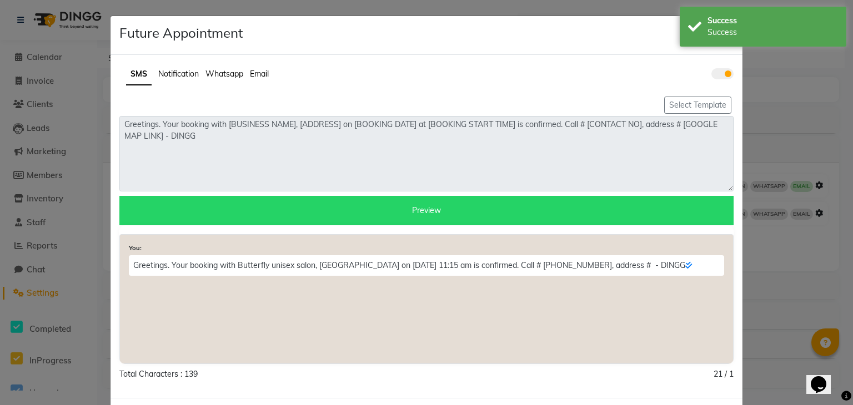
click at [170, 75] on span "Notification" at bounding box center [178, 74] width 41 height 10
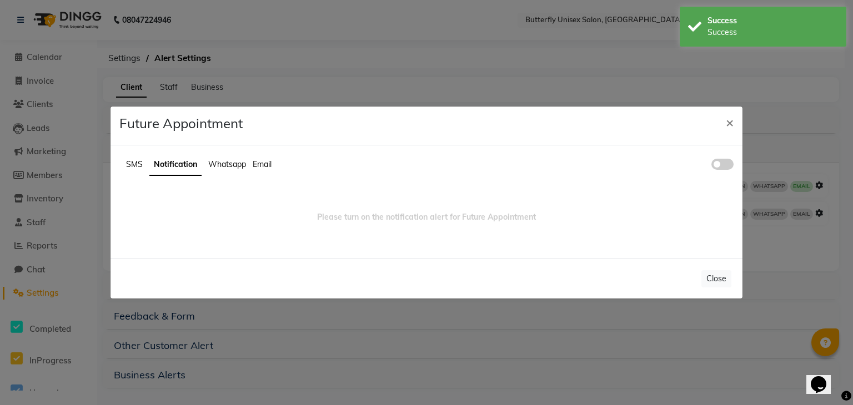
click at [728, 167] on span at bounding box center [722, 164] width 22 height 11
click at [711, 166] on input "checkbox" at bounding box center [711, 166] width 0 height 0
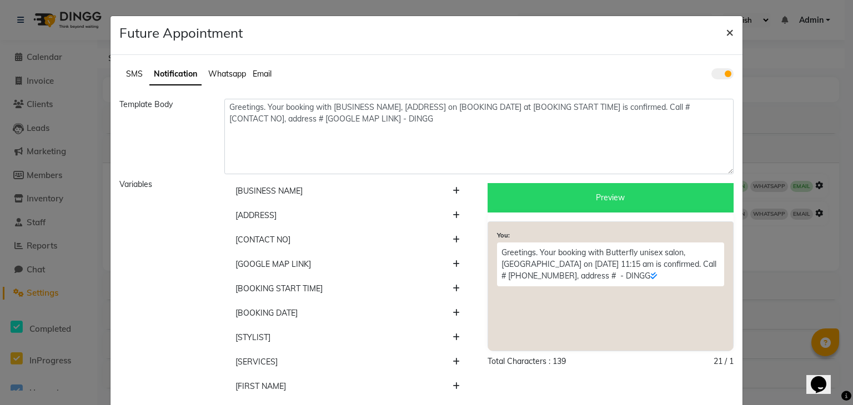
click at [726, 34] on span "×" at bounding box center [730, 31] width 8 height 17
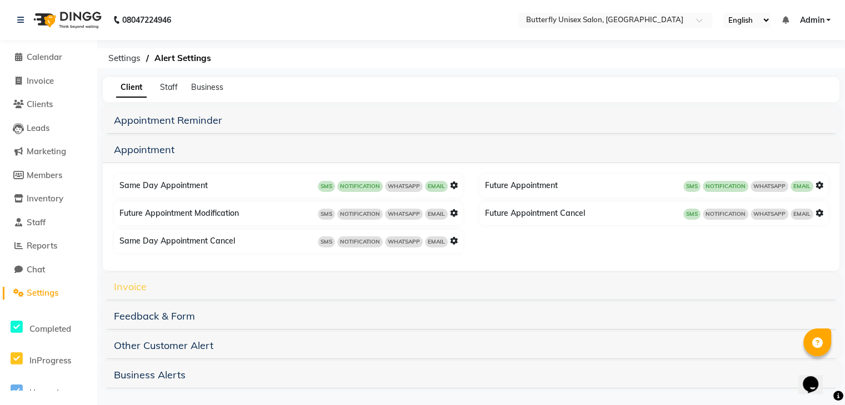
click at [129, 288] on link "Invoice" at bounding box center [130, 286] width 33 height 13
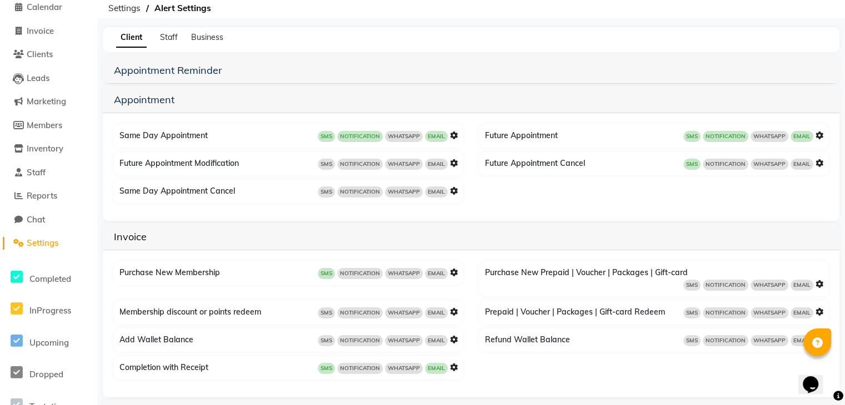
scroll to position [51, 0]
click at [454, 365] on icon at bounding box center [454, 367] width 8 height 8
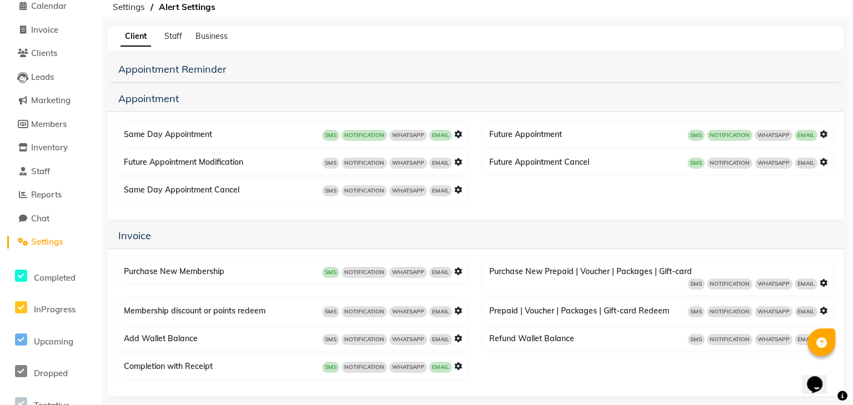
scroll to position [42, 0]
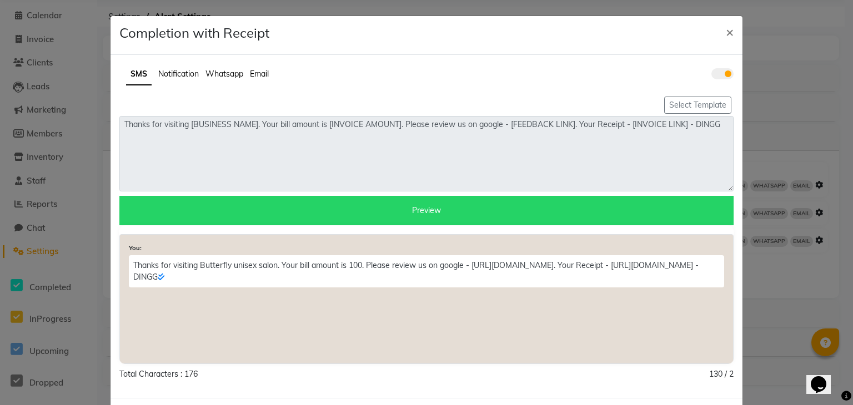
click at [175, 73] on span "Notification" at bounding box center [178, 74] width 41 height 10
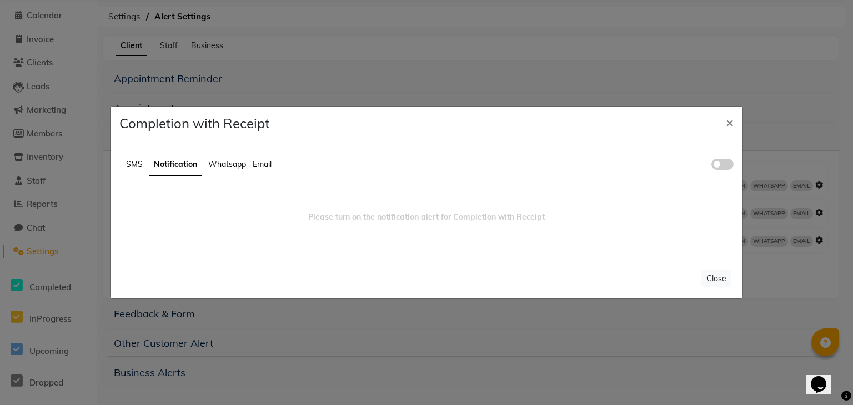
click at [719, 163] on span at bounding box center [722, 164] width 22 height 11
click at [711, 166] on input "checkbox" at bounding box center [711, 166] width 0 height 0
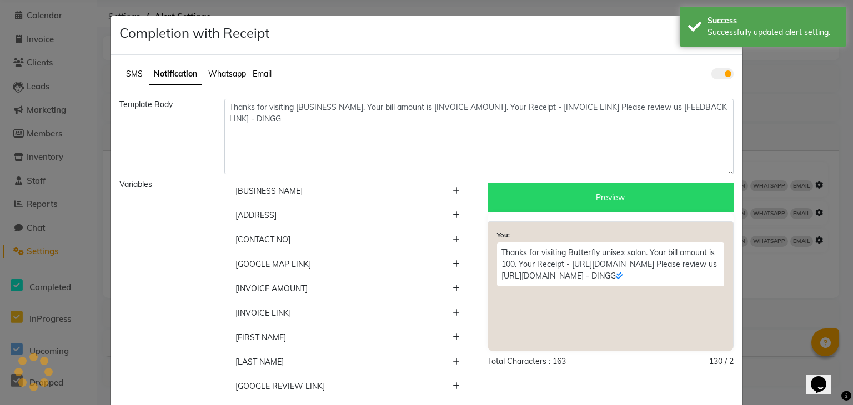
scroll to position [0, 0]
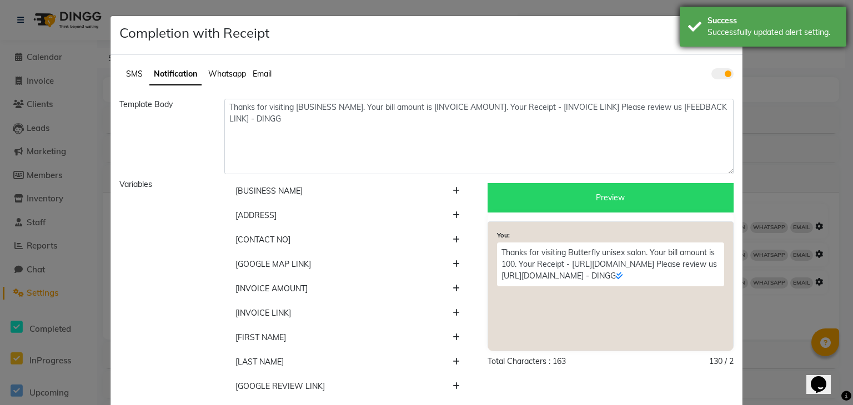
click at [720, 18] on div "Success" at bounding box center [773, 21] width 131 height 12
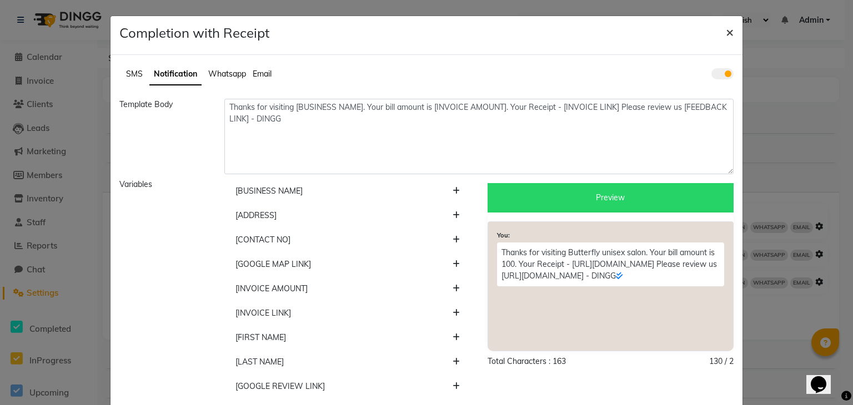
click at [728, 29] on span "×" at bounding box center [730, 31] width 8 height 17
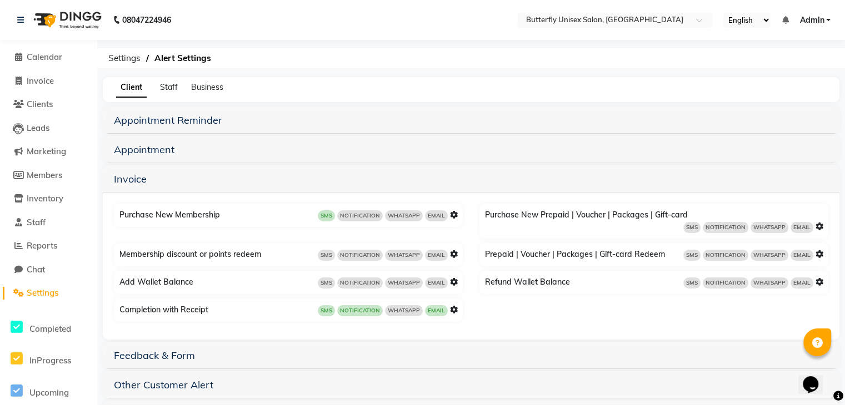
click at [36, 294] on span "Settings" at bounding box center [43, 293] width 32 height 11
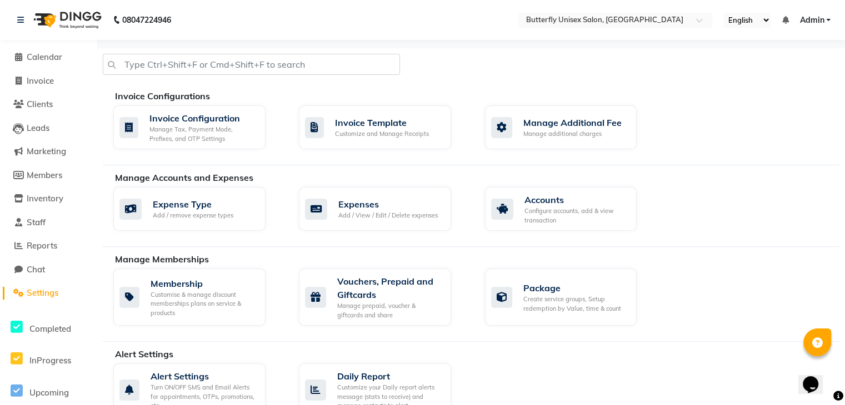
click at [818, 19] on span "Admin" at bounding box center [811, 20] width 24 height 12
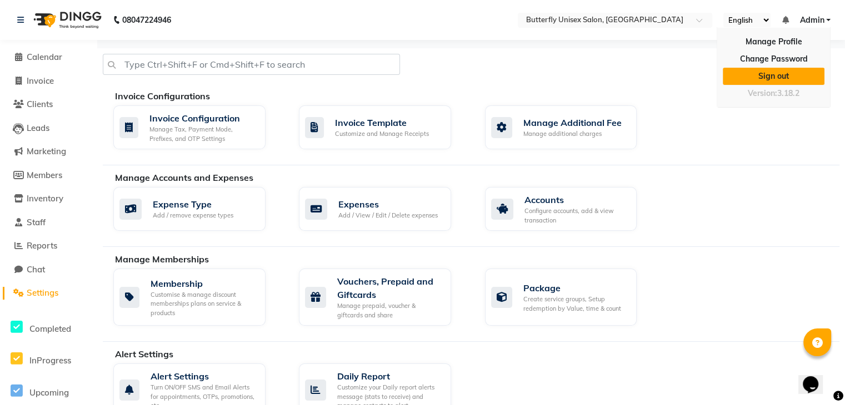
click at [784, 75] on link "Sign out" at bounding box center [774, 76] width 102 height 17
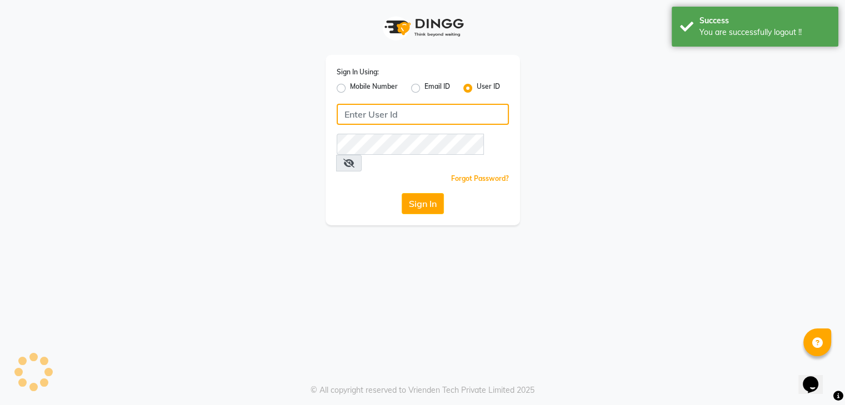
type input "[PERSON_NAME]"
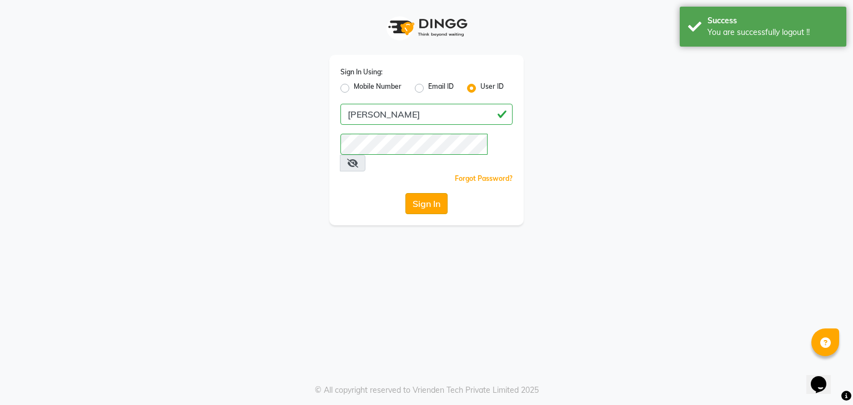
click at [420, 193] on button "Sign In" at bounding box center [426, 203] width 42 height 21
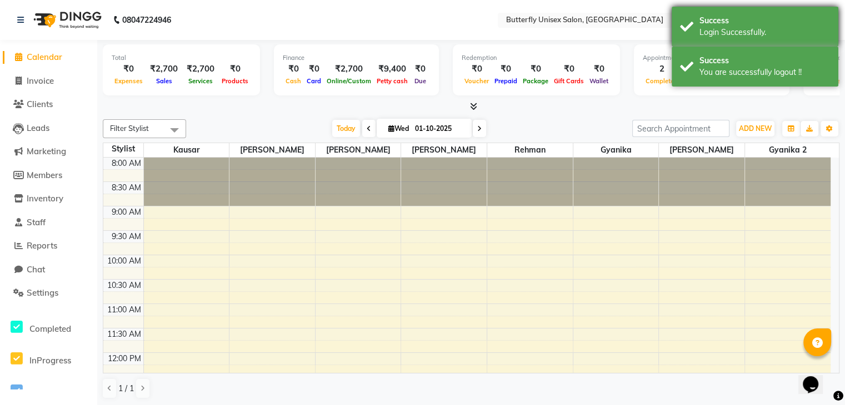
click at [695, 31] on div "Success Login Successfully." at bounding box center [755, 27] width 167 height 40
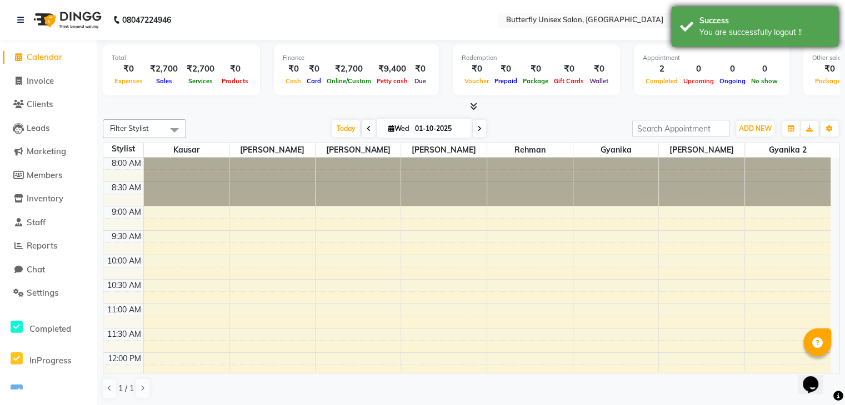
click at [700, 25] on div "Success" at bounding box center [764, 21] width 131 height 12
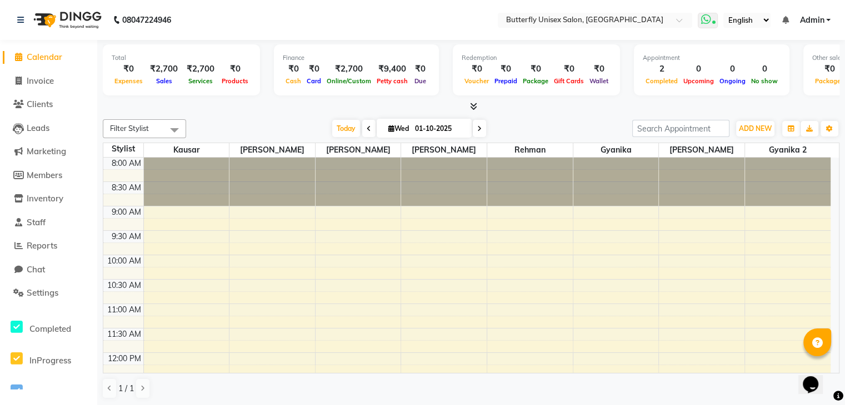
click at [706, 19] on icon at bounding box center [705, 19] width 10 height 11
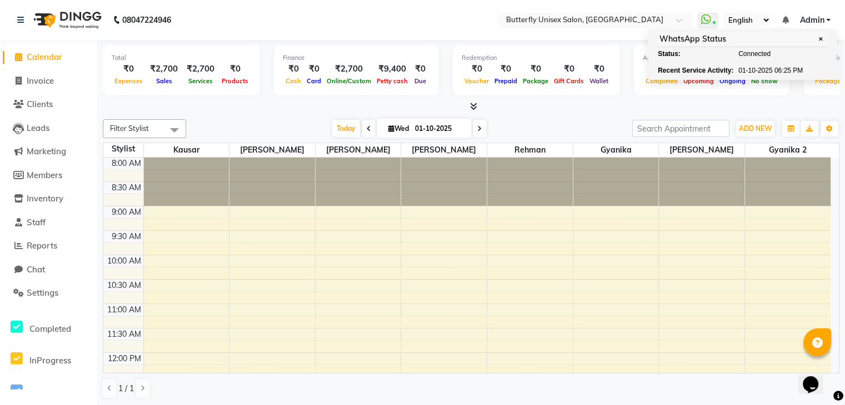
click at [565, 37] on nav "08047224946 Select Location × Butterfly Unisex Salon, Kharghar WhatsApp Status …" at bounding box center [422, 20] width 845 height 40
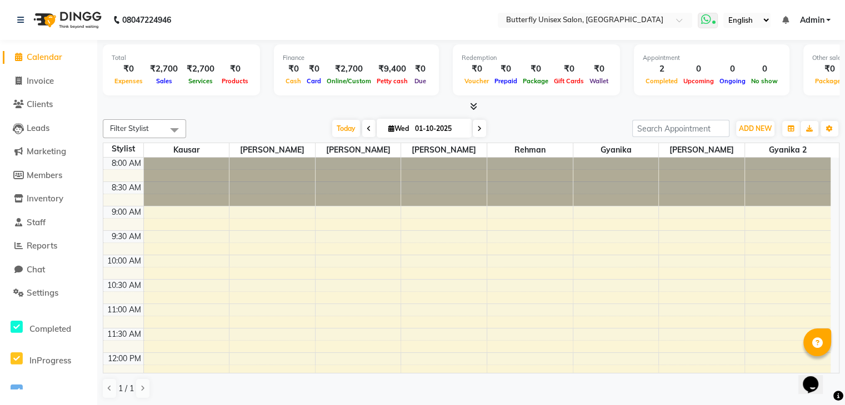
click at [705, 17] on icon at bounding box center [705, 19] width 10 height 11
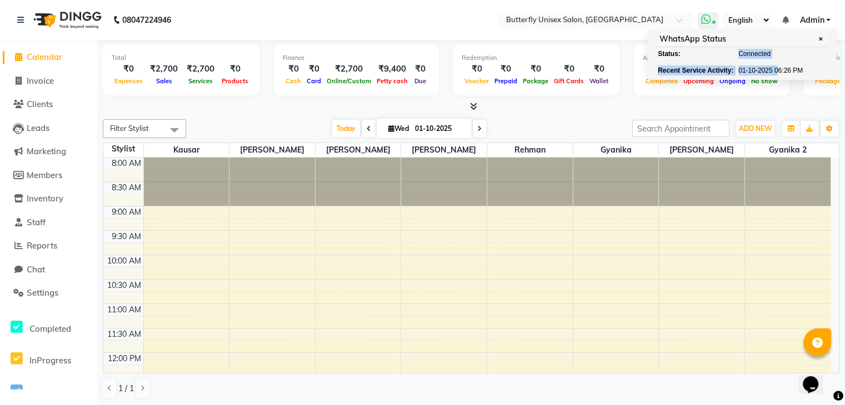
drag, startPoint x: 739, startPoint y: 52, endPoint x: 776, endPoint y: 59, distance: 38.6
click at [776, 59] on ul "Status: Connected Recent Service Activity: [DATE] 06:26 PM" at bounding box center [742, 62] width 169 height 27
click at [818, 35] on span "✕" at bounding box center [820, 39] width 10 height 8
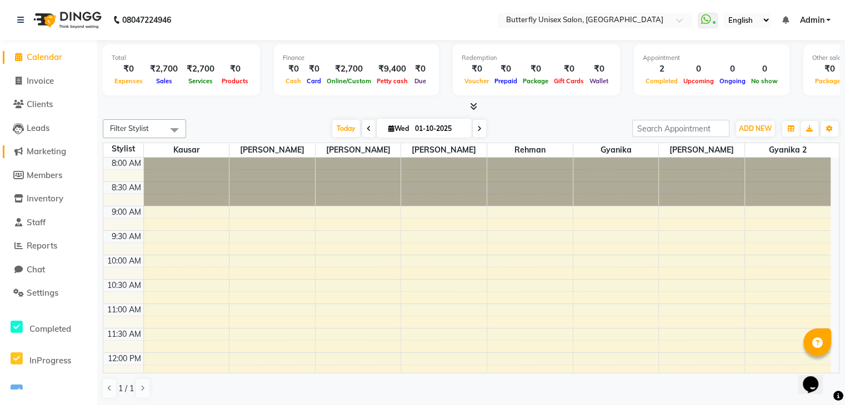
click at [38, 151] on span "Marketing" at bounding box center [46, 151] width 39 height 11
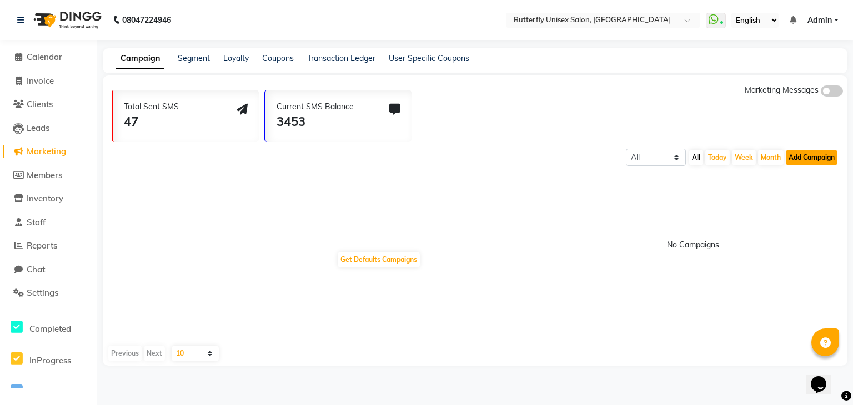
click at [830, 158] on button "Add Campaign" at bounding box center [812, 158] width 52 height 16
click at [812, 203] on div "WhatsApp (Direct)" at bounding box center [802, 209] width 94 height 17
select select "2"
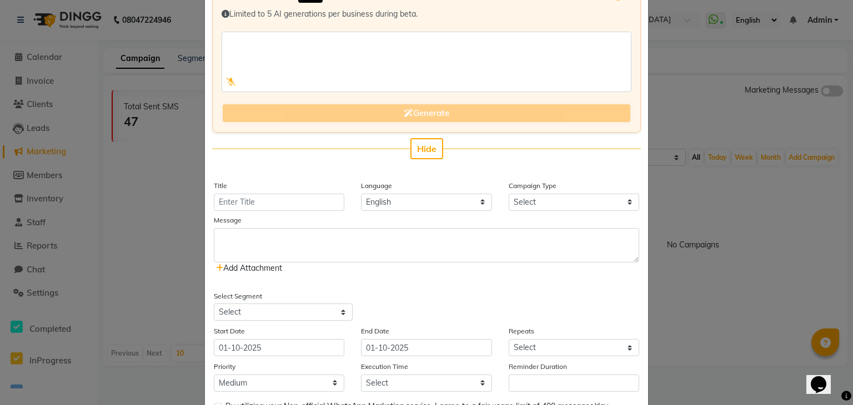
scroll to position [111, 0]
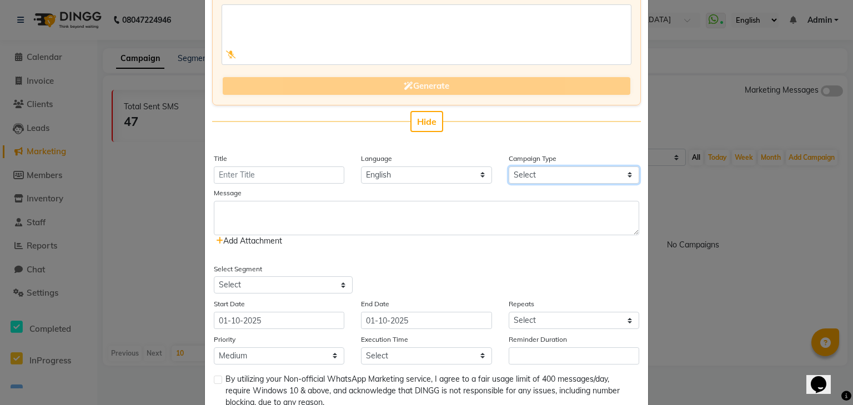
click at [627, 174] on select "Select Birthday Anniversary Promotional Service reminder" at bounding box center [574, 175] width 131 height 17
select select "3"
click at [509, 167] on select "Select Birthday Anniversary Promotional Service reminder" at bounding box center [574, 175] width 131 height 17
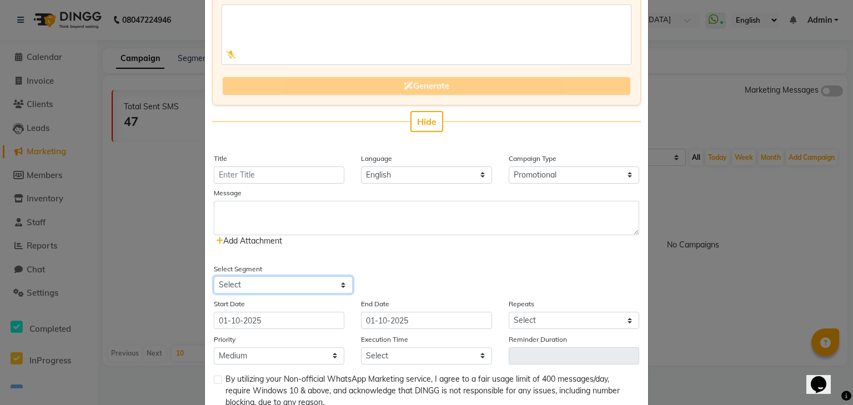
click at [340, 283] on select "Select" at bounding box center [283, 285] width 139 height 17
click at [338, 287] on select "Select" at bounding box center [283, 285] width 139 height 17
click at [338, 282] on select "Select" at bounding box center [283, 285] width 139 height 17
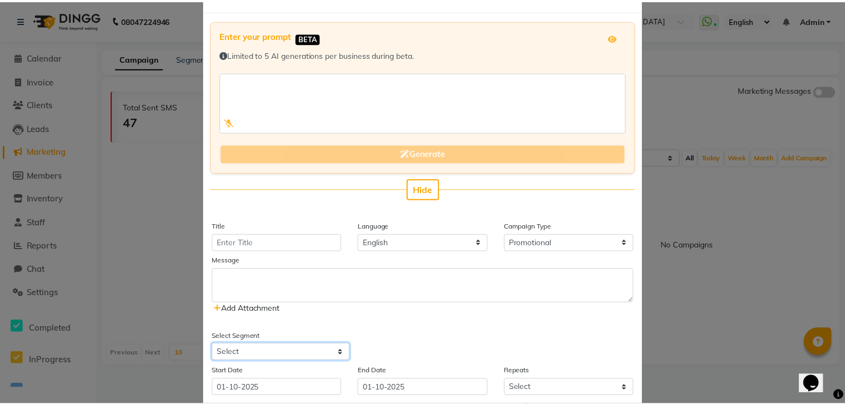
scroll to position [0, 0]
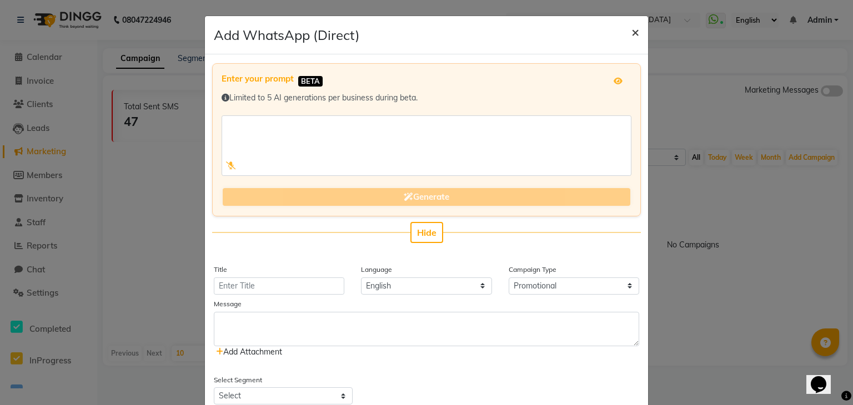
click at [632, 27] on span "×" at bounding box center [636, 31] width 8 height 17
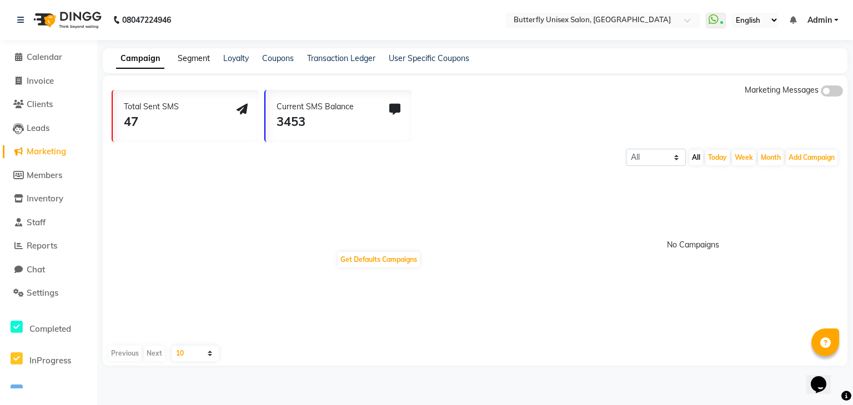
click at [200, 61] on link "Segment" at bounding box center [194, 58] width 32 height 10
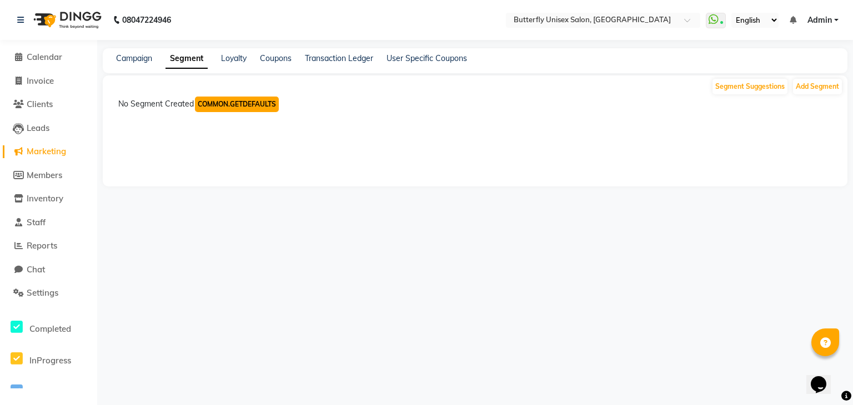
click at [227, 106] on button "COMMON.GETDEFAULTS" at bounding box center [237, 105] width 84 height 16
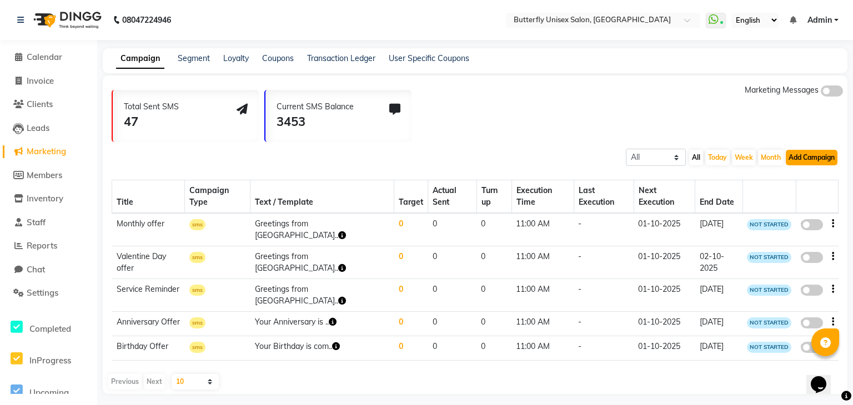
click at [820, 153] on button "Add Campaign" at bounding box center [812, 158] width 52 height 16
click at [805, 203] on div "WhatsApp (Direct)" at bounding box center [802, 209] width 94 height 17
select select "2"
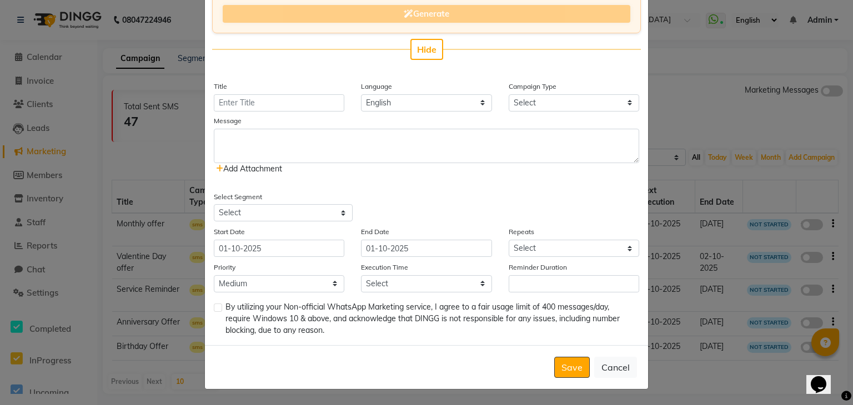
scroll to position [184, 0]
click at [340, 215] on select "Select All Customers All [DEMOGRAPHIC_DATA] Customer All [DEMOGRAPHIC_DATA] Cus…" at bounding box center [283, 212] width 139 height 17
click at [624, 252] on select "Select Once Daily Alternate Day Weekly Monthly Yearly" at bounding box center [574, 248] width 131 height 17
click at [624, 243] on select "Select Once Daily Alternate Day Weekly Monthly Yearly" at bounding box center [574, 248] width 131 height 17
click at [329, 285] on select "Low Medium High" at bounding box center [279, 283] width 131 height 17
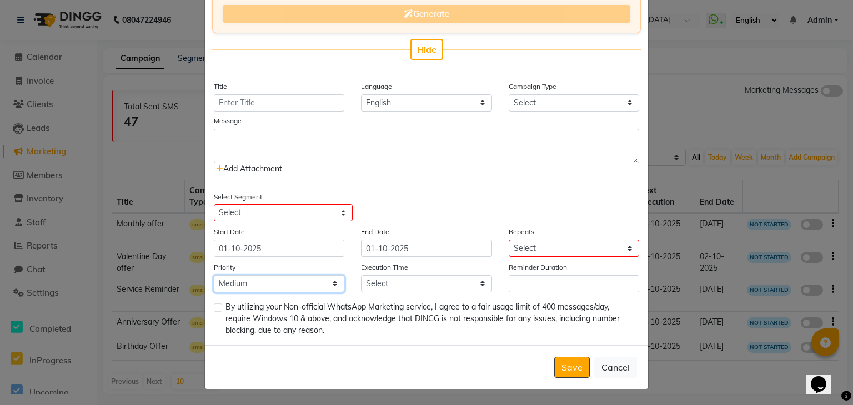
click at [331, 285] on select "Low Medium High" at bounding box center [279, 283] width 131 height 17
click at [227, 164] on span "Add Attachment" at bounding box center [249, 169] width 66 height 10
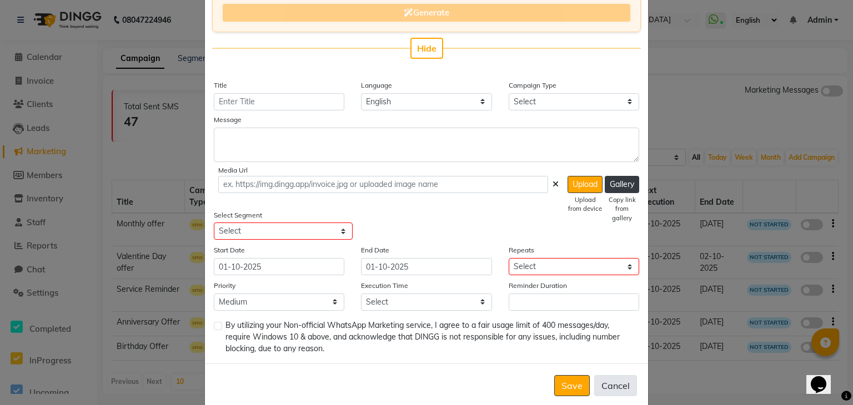
click at [603, 384] on button "Cancel" at bounding box center [615, 385] width 43 height 21
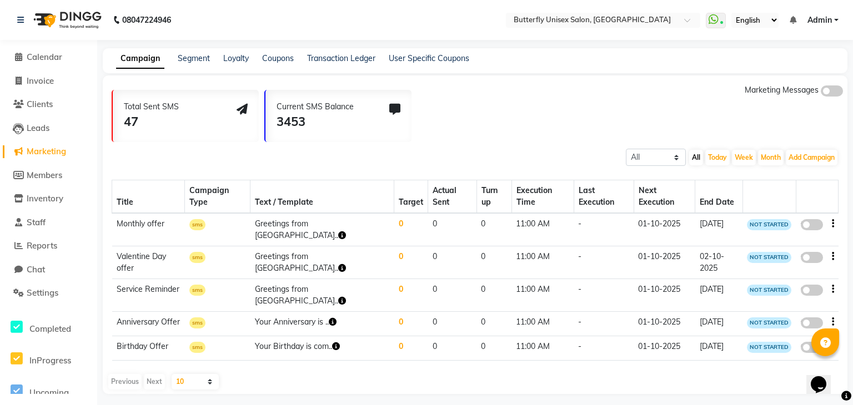
click at [346, 232] on icon "button" at bounding box center [342, 236] width 8 height 8
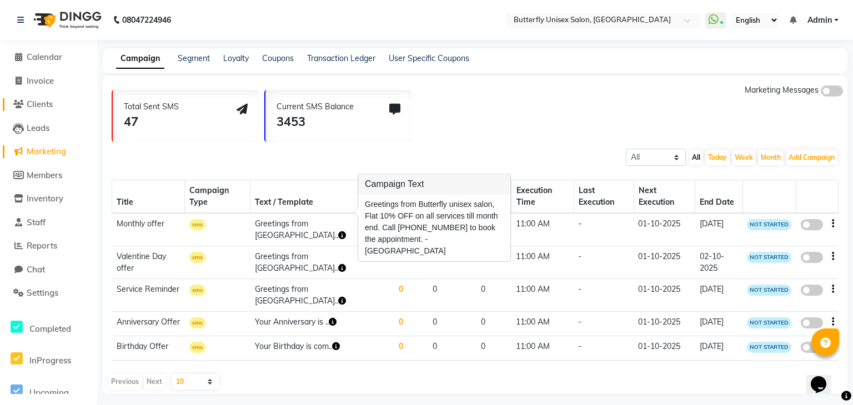
click at [44, 105] on span "Clients" at bounding box center [40, 104] width 26 height 11
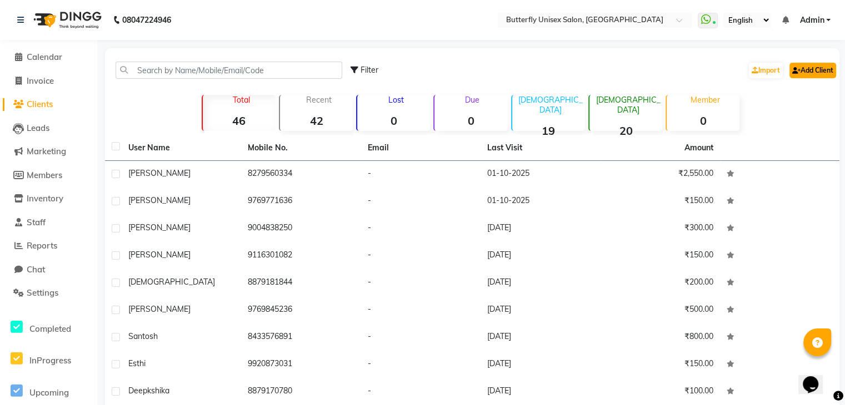
click at [820, 68] on link "Add Client" at bounding box center [812, 71] width 47 height 16
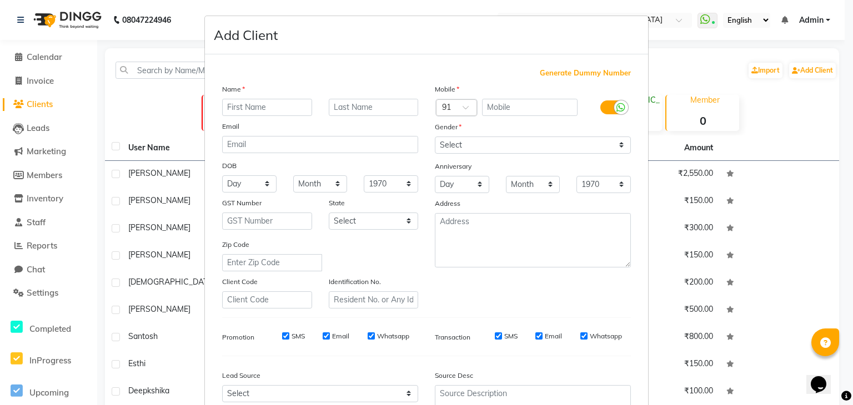
click at [99, 102] on ngb-modal-window "Add Client Generate Dummy Number Name Email DOB Day 01 02 03 04 05 06 07 08 09 …" at bounding box center [426, 202] width 853 height 405
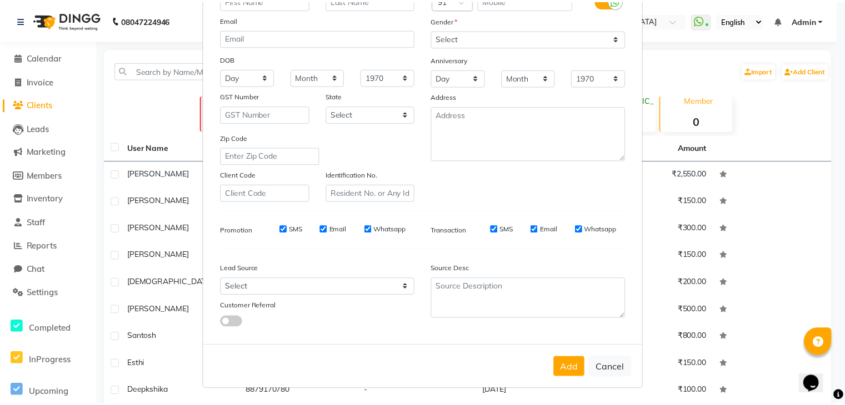
scroll to position [113, 0]
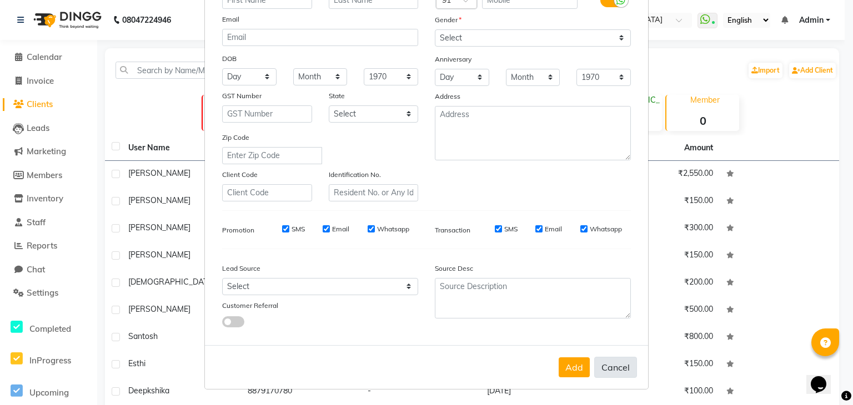
click at [617, 368] on button "Cancel" at bounding box center [615, 367] width 43 height 21
select select
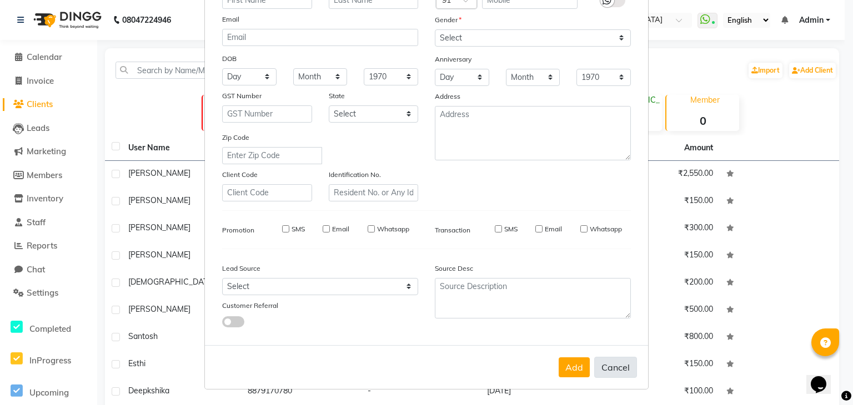
select select
checkbox input "false"
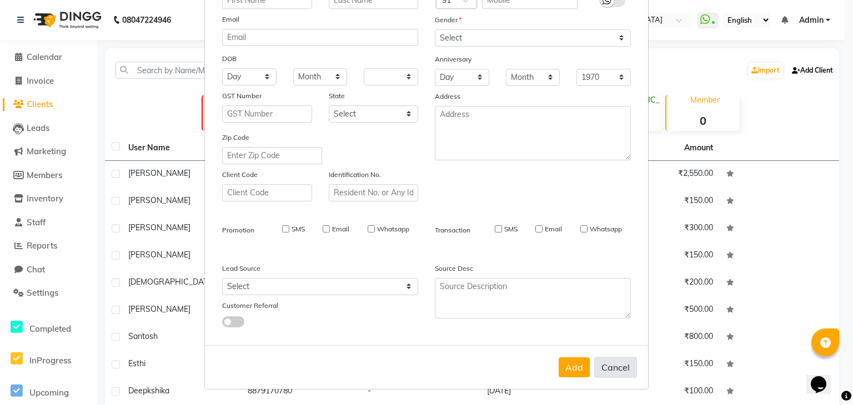
checkbox input "false"
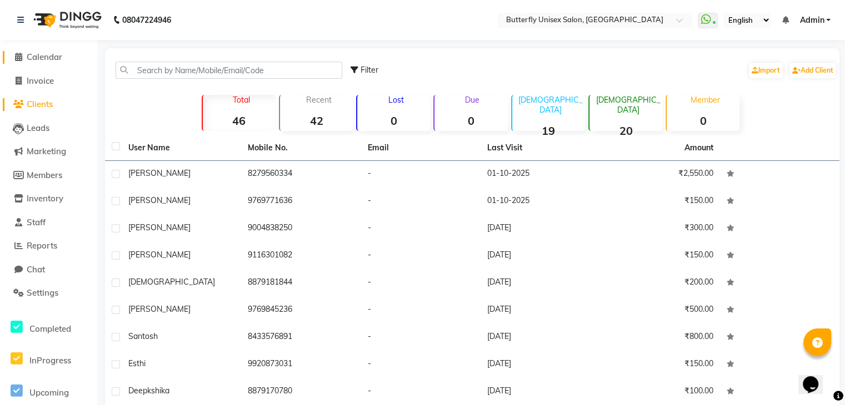
click at [42, 58] on span "Calendar" at bounding box center [45, 57] width 36 height 11
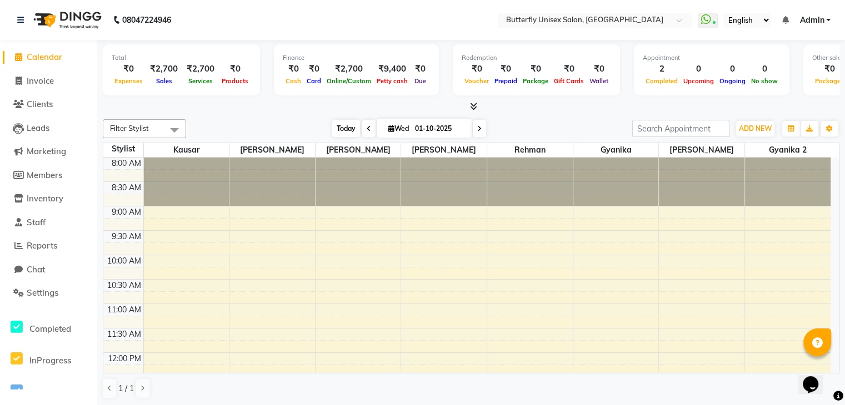
click at [343, 123] on span "Today" at bounding box center [346, 128] width 28 height 17
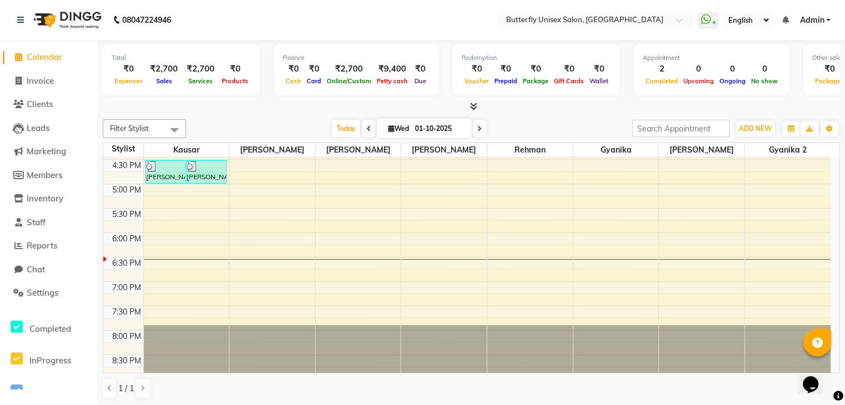
scroll to position [1, 0]
click at [43, 291] on span "Settings" at bounding box center [43, 292] width 32 height 11
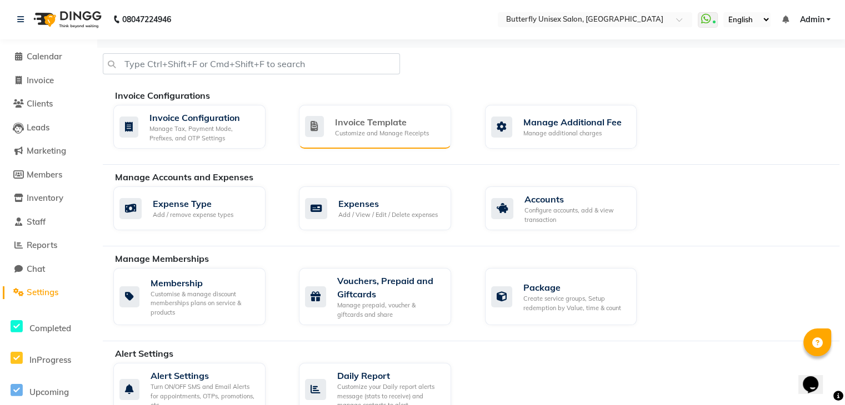
click at [398, 116] on div "Invoice Template" at bounding box center [382, 122] width 94 height 13
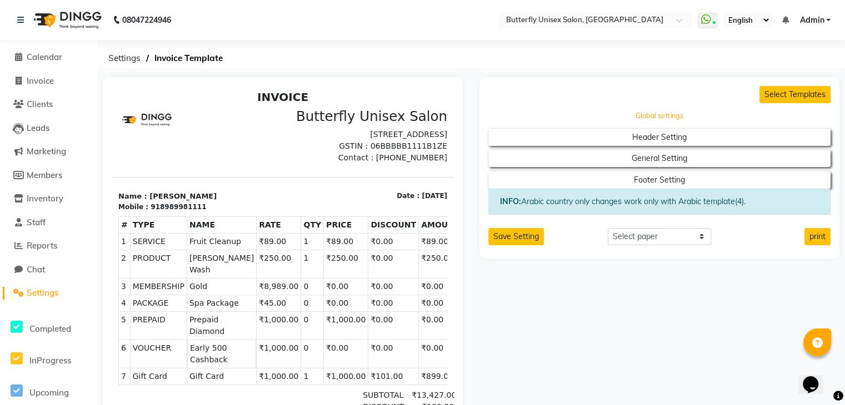
click at [679, 114] on button "Global settings" at bounding box center [659, 116] width 308 height 16
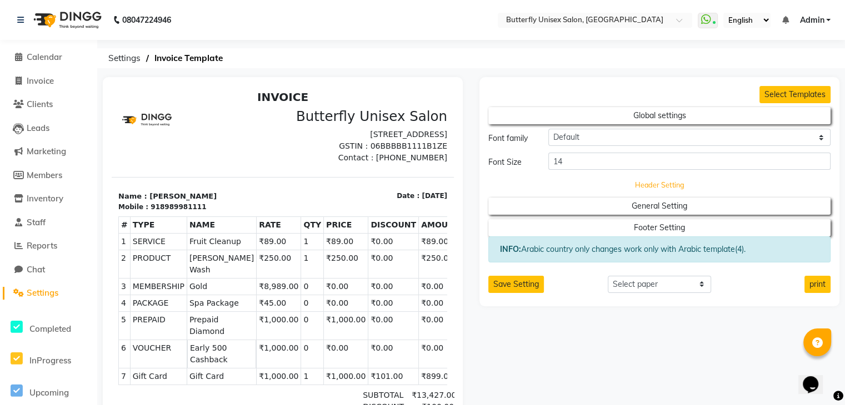
click at [659, 184] on button "Header Setting" at bounding box center [659, 185] width 308 height 16
select select "end"
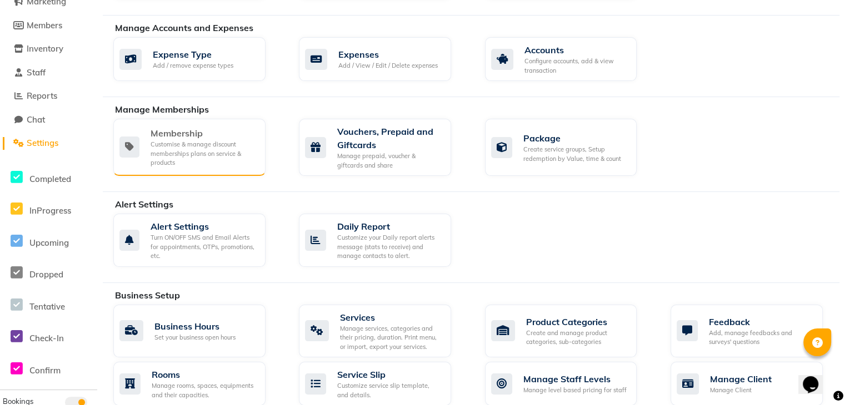
scroll to position [167, 0]
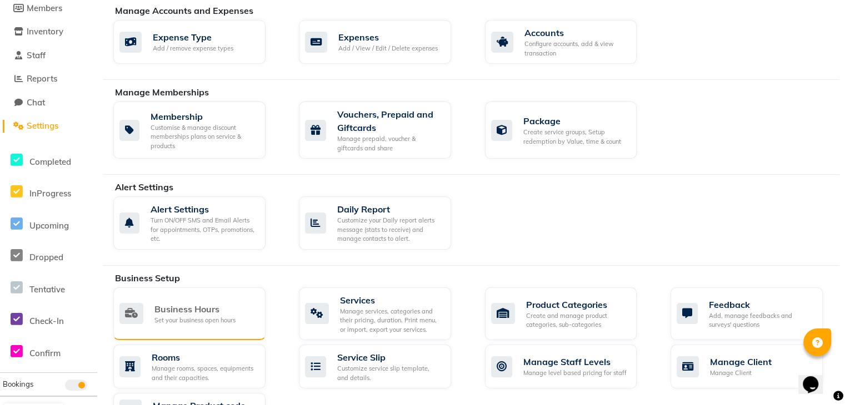
click at [185, 313] on div "Business Hours" at bounding box center [194, 309] width 81 height 13
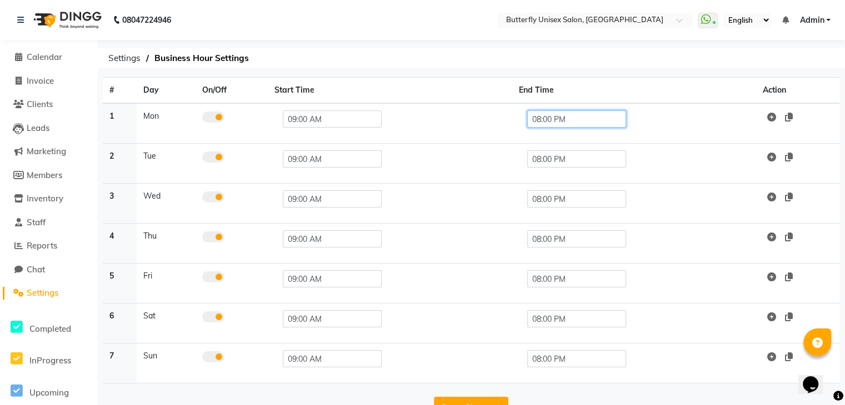
click at [540, 118] on input "08:00 PM" at bounding box center [576, 119] width 99 height 17
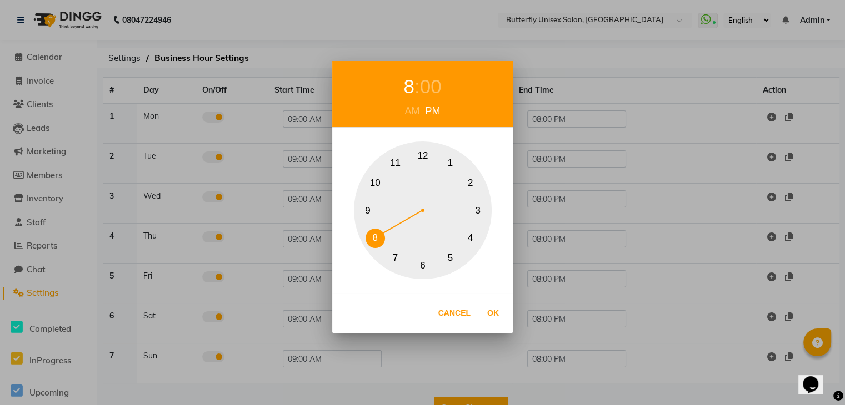
click at [540, 118] on div "8 : 00 AM PM 1 2 3 4 5 6 7 8 9 10 11 12 Cancel Ok" at bounding box center [422, 202] width 845 height 405
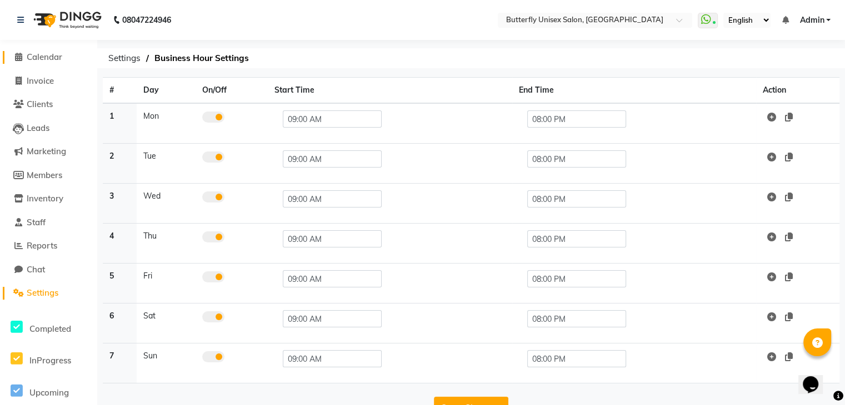
click at [33, 57] on span "Calendar" at bounding box center [45, 57] width 36 height 11
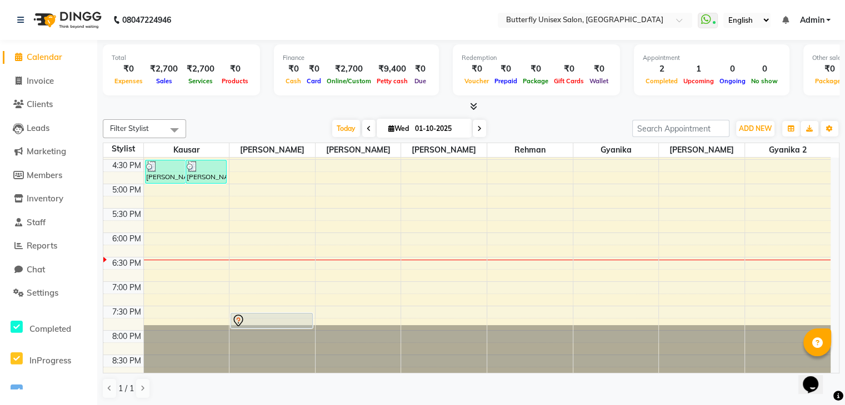
scroll to position [1, 0]
click at [45, 293] on span "Settings" at bounding box center [43, 292] width 32 height 11
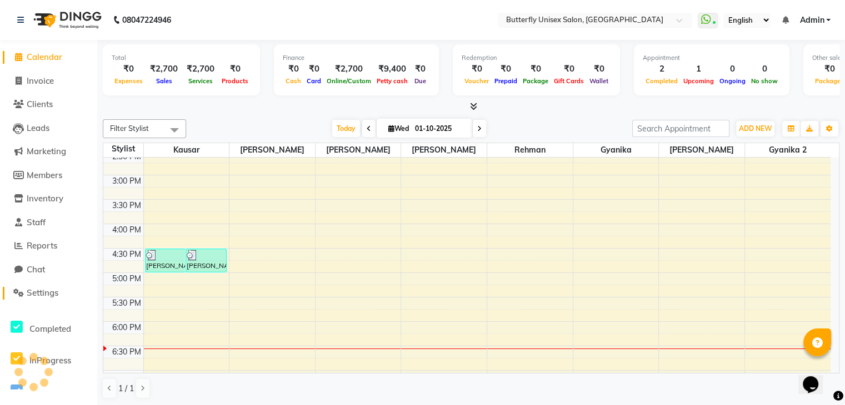
scroll to position [413, 0]
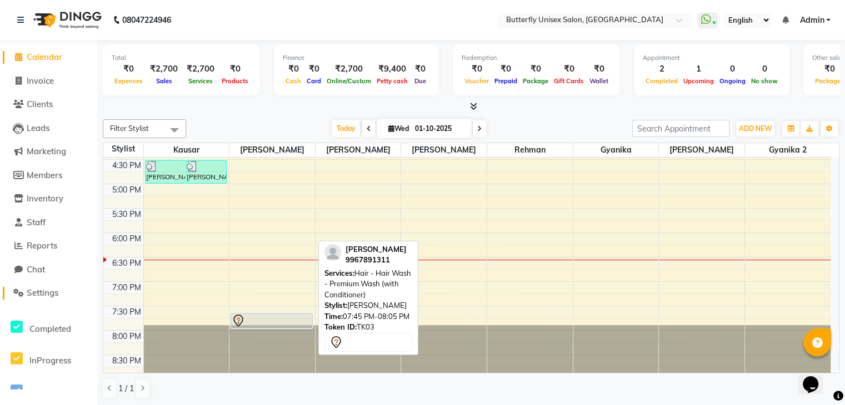
click at [249, 320] on div at bounding box center [272, 320] width 80 height 13
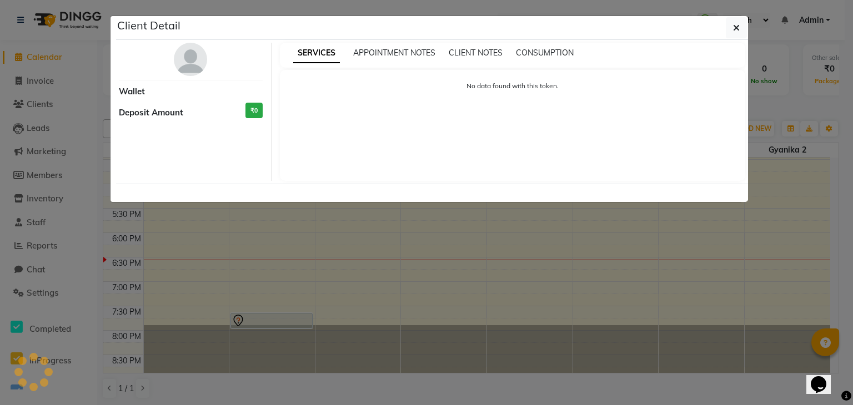
select select "7"
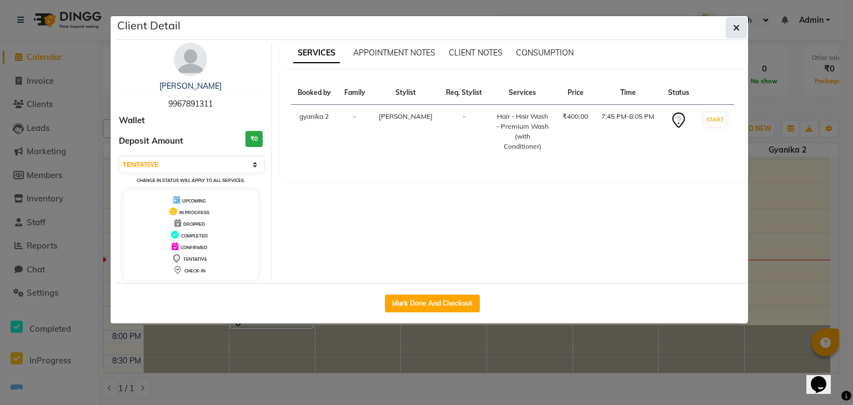
click at [737, 26] on icon "button" at bounding box center [736, 27] width 7 height 9
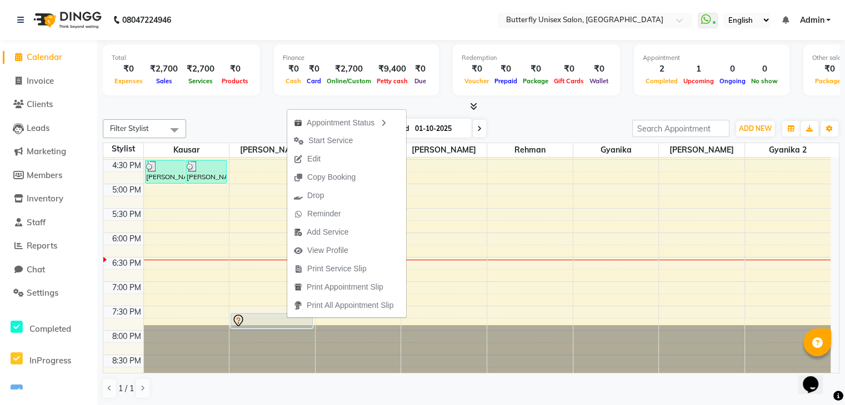
click at [260, 105] on div at bounding box center [471, 107] width 736 height 12
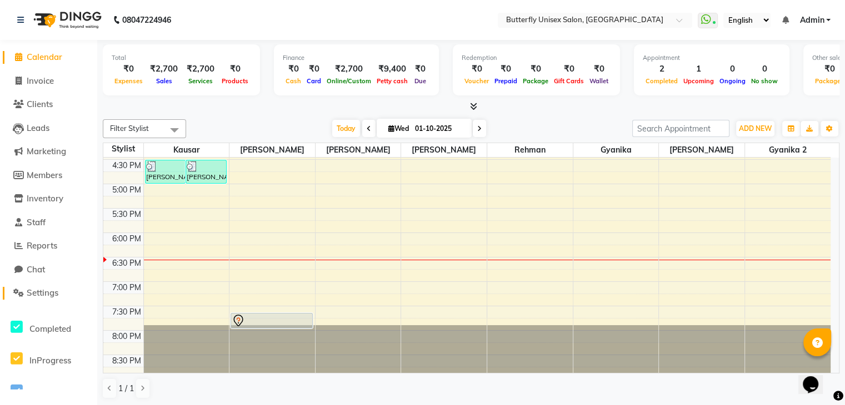
click at [45, 293] on span "Settings" at bounding box center [43, 293] width 32 height 11
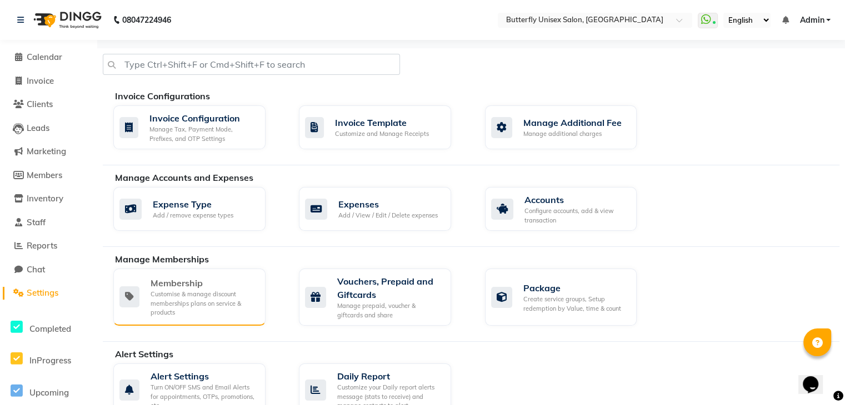
scroll to position [129, 0]
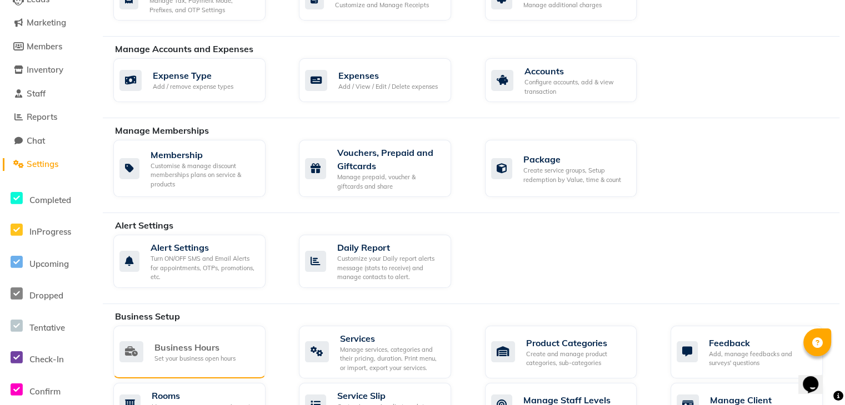
click at [222, 349] on div "Business Hours" at bounding box center [194, 347] width 81 height 13
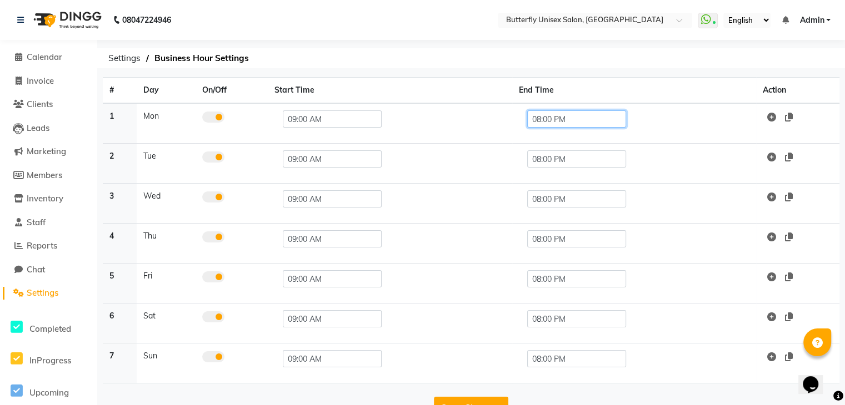
click at [540, 121] on input "08:00 PM" at bounding box center [576, 119] width 99 height 17
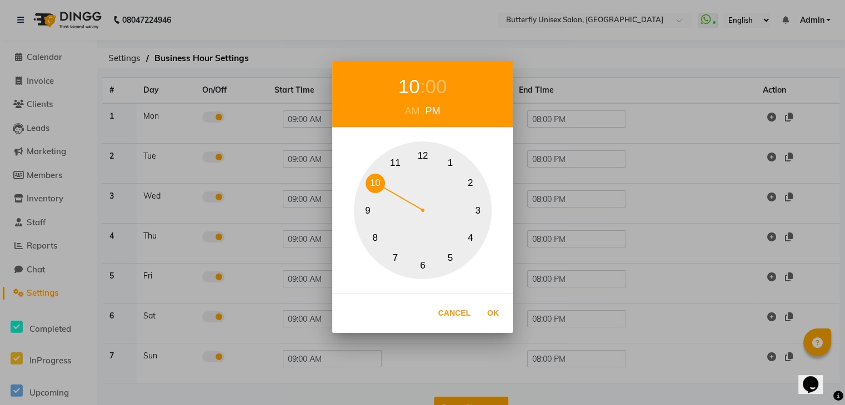
click at [378, 176] on button "10" at bounding box center [374, 183] width 19 height 19
click at [488, 305] on button "Ok" at bounding box center [493, 313] width 23 height 23
type input "10:00 PM"
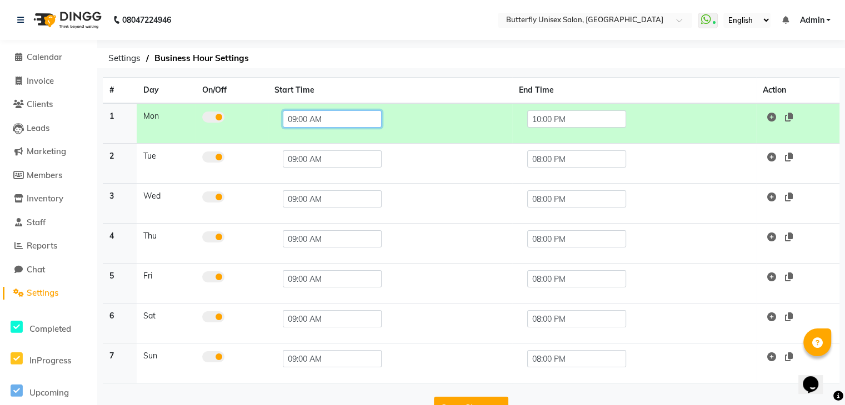
click at [287, 118] on input "09:00 AM" at bounding box center [332, 119] width 99 height 17
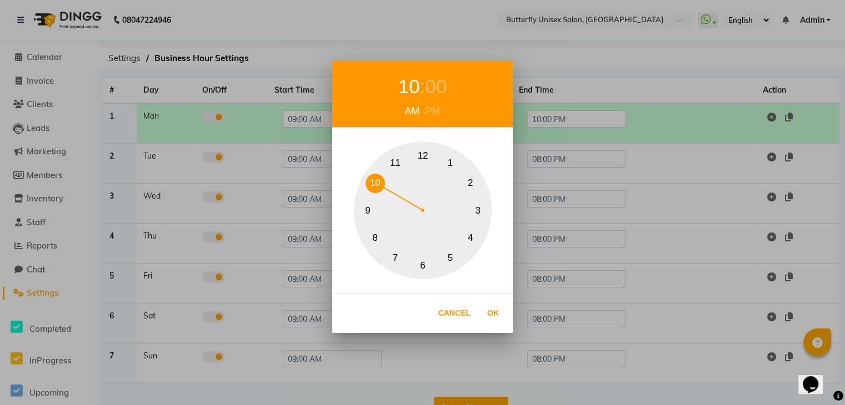
click at [374, 175] on button "10" at bounding box center [374, 183] width 19 height 19
click at [498, 312] on button "Ok" at bounding box center [493, 313] width 23 height 23
type input "10:00 AM"
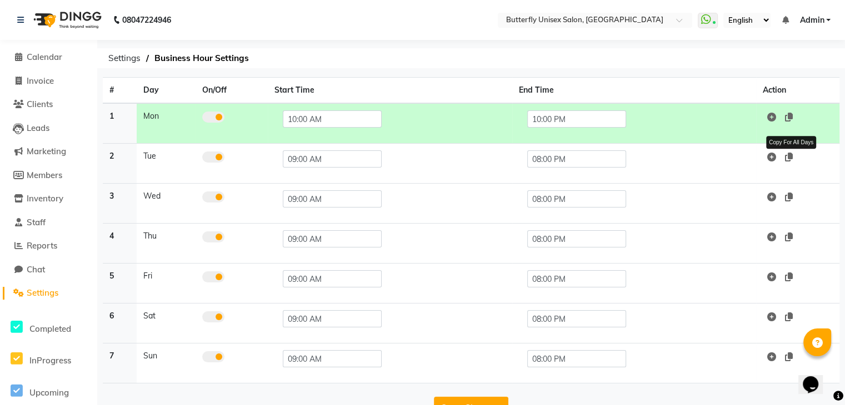
click at [791, 156] on icon at bounding box center [789, 157] width 8 height 9
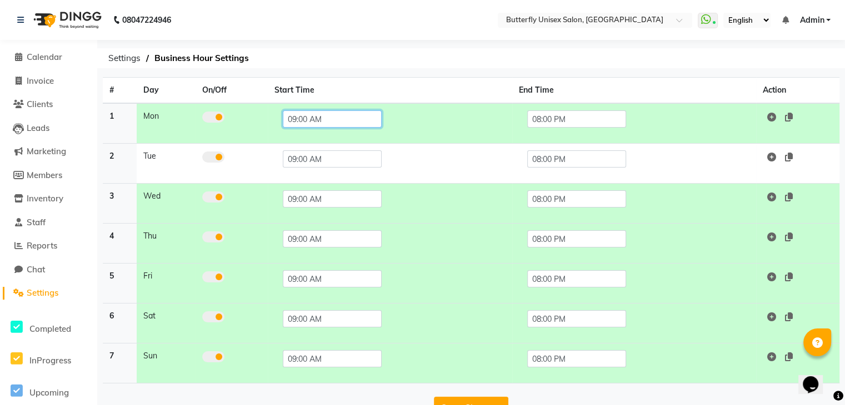
click at [301, 120] on input "09:00 AM" at bounding box center [332, 119] width 99 height 17
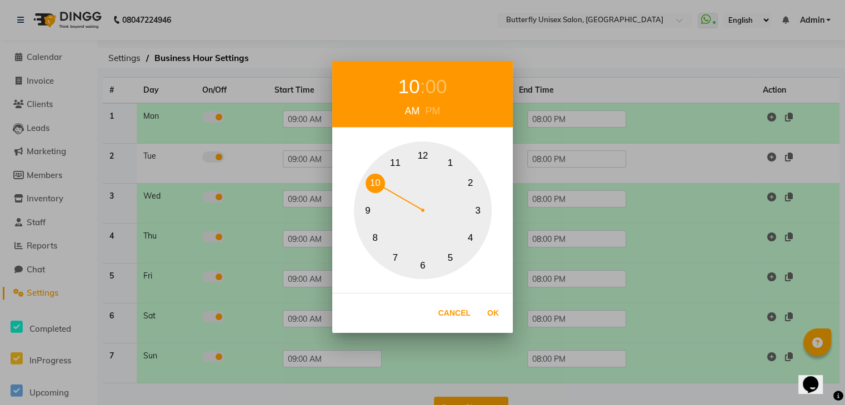
click at [372, 181] on button "10" at bounding box center [374, 183] width 19 height 19
click at [490, 310] on button "Ok" at bounding box center [493, 313] width 23 height 23
type input "10:00 AM"
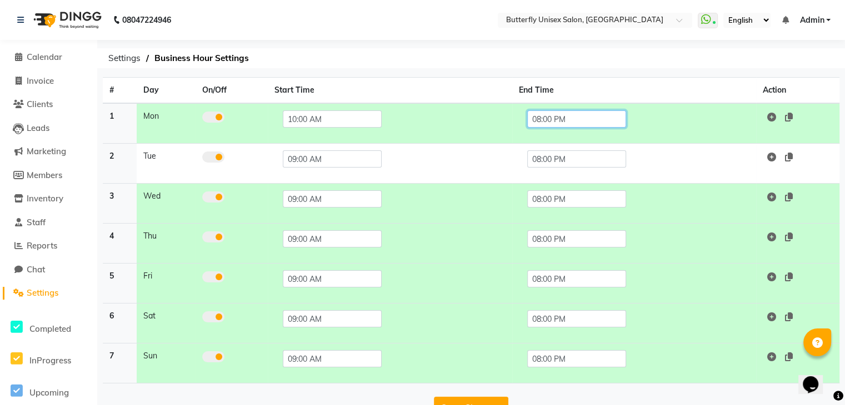
click at [542, 118] on input "08:00 PM" at bounding box center [576, 119] width 99 height 17
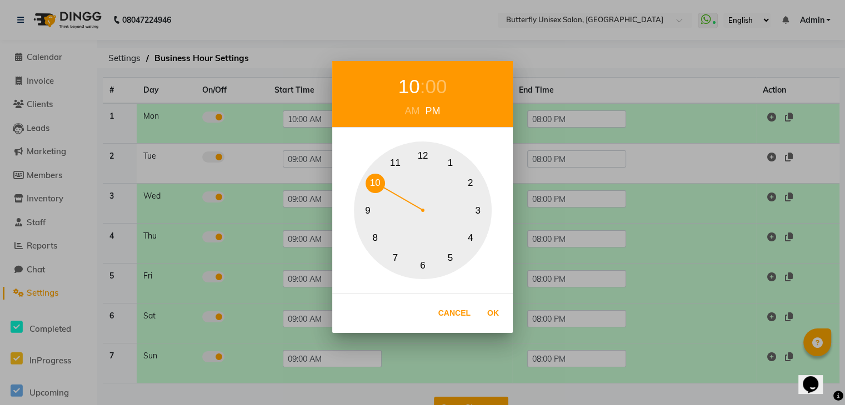
click at [377, 176] on button "10" at bounding box center [374, 183] width 19 height 19
click at [489, 312] on button "Ok" at bounding box center [493, 313] width 23 height 23
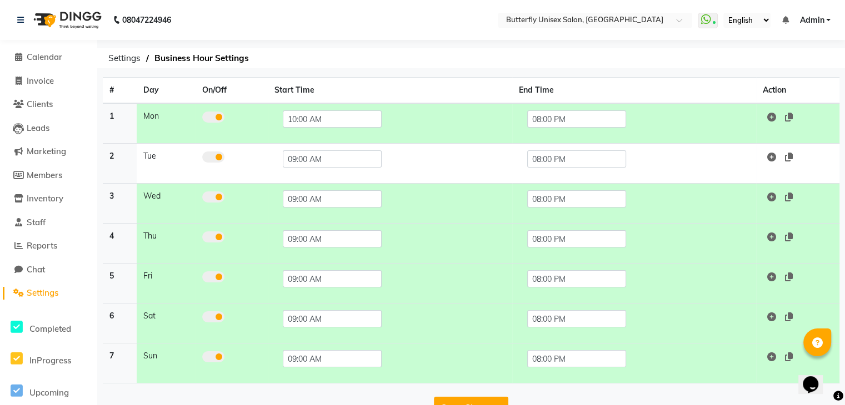
type input "10:00 PM"
click at [771, 157] on icon at bounding box center [771, 157] width 9 height 9
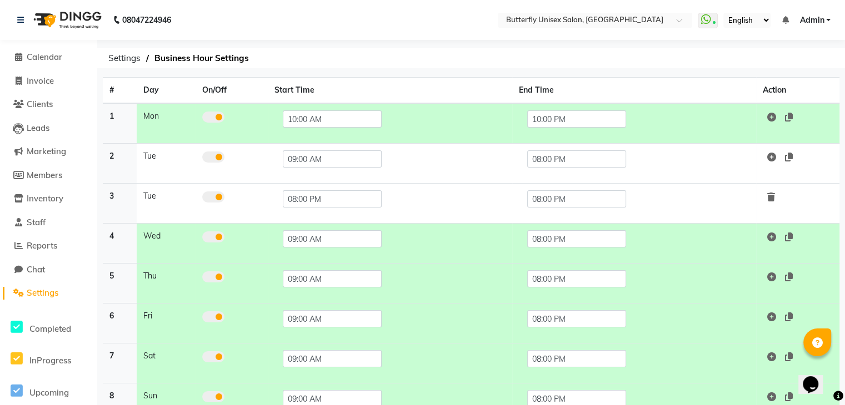
click at [766, 196] on link at bounding box center [769, 197] width 12 height 11
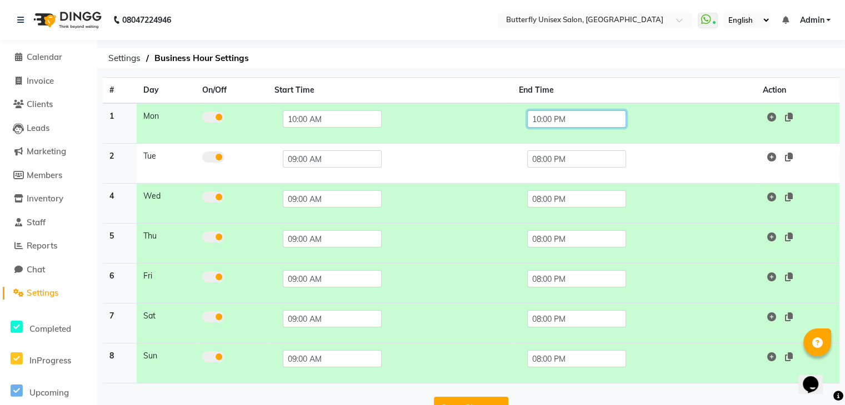
click at [567, 121] on input "10:00 PM" at bounding box center [576, 119] width 99 height 17
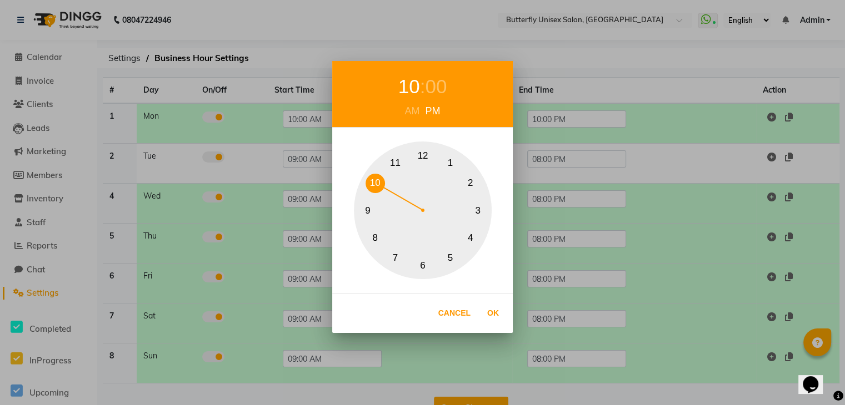
click at [377, 181] on button "10" at bounding box center [374, 183] width 19 height 19
click at [494, 313] on button "Ok" at bounding box center [493, 313] width 23 height 23
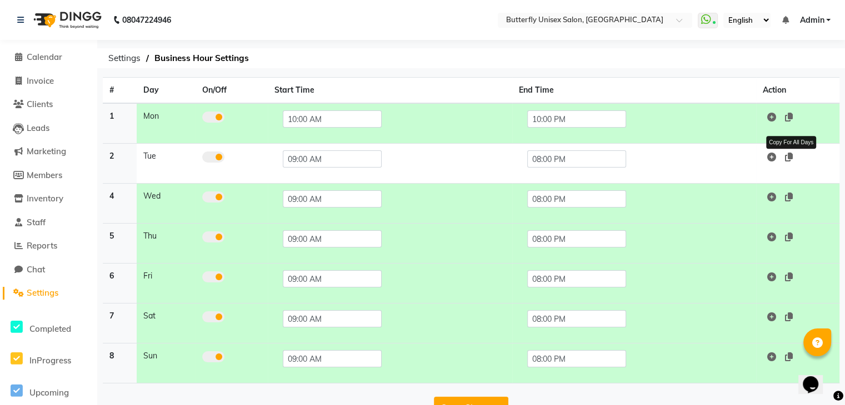
click at [789, 156] on icon at bounding box center [789, 157] width 8 height 9
click at [304, 123] on input "09:00 AM" at bounding box center [332, 119] width 99 height 17
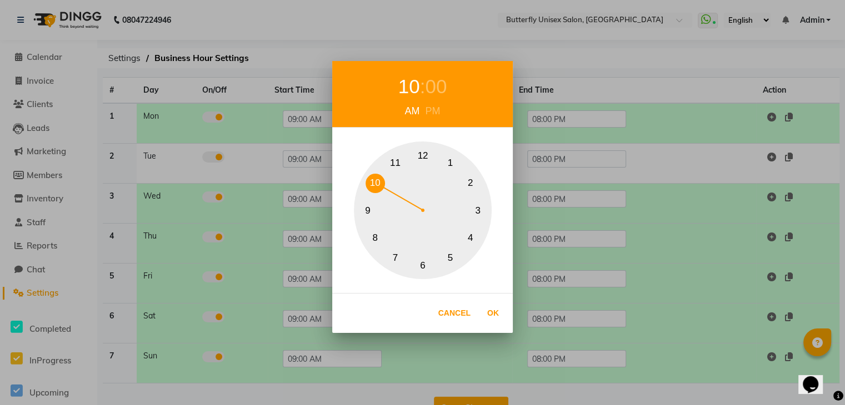
click at [375, 180] on button "10" at bounding box center [374, 183] width 19 height 19
click at [496, 312] on button "Ok" at bounding box center [493, 313] width 23 height 23
type input "10:00 AM"
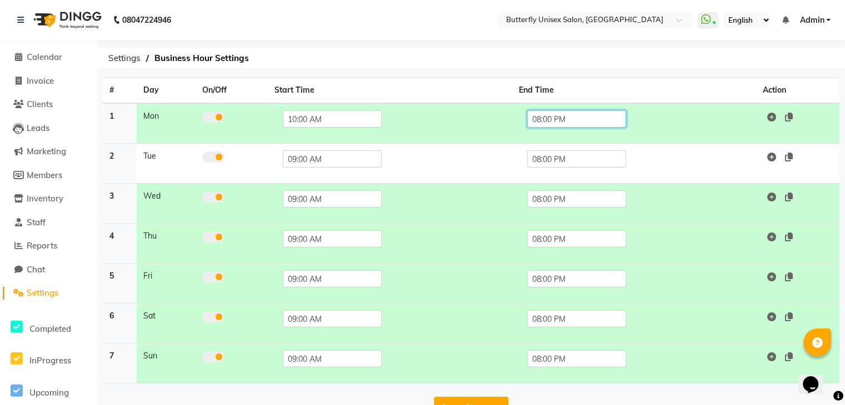
click at [558, 117] on input "08:00 PM" at bounding box center [576, 119] width 99 height 17
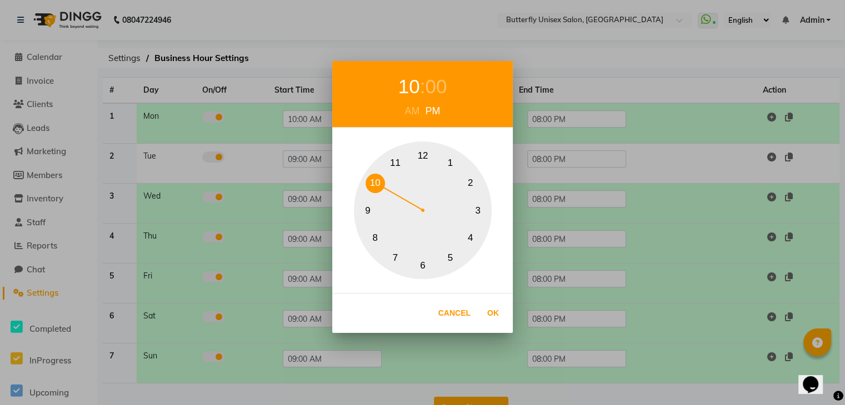
click at [377, 181] on button "10" at bounding box center [374, 183] width 19 height 19
click at [494, 314] on button "Ok" at bounding box center [493, 313] width 23 height 23
type input "10:00 PM"
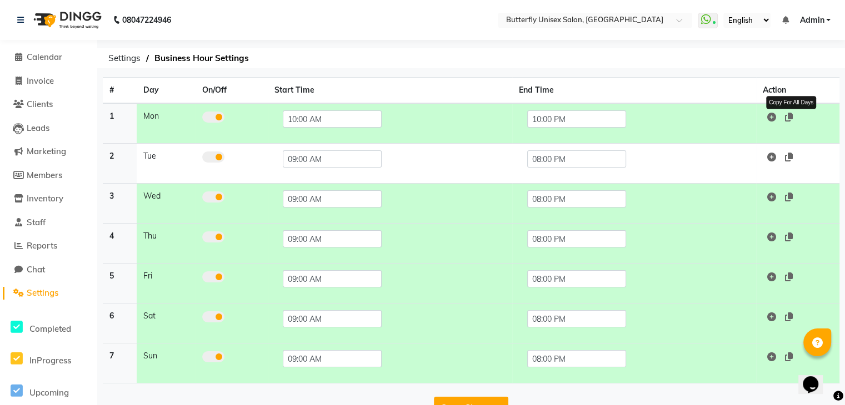
click at [787, 117] on icon at bounding box center [789, 117] width 8 height 9
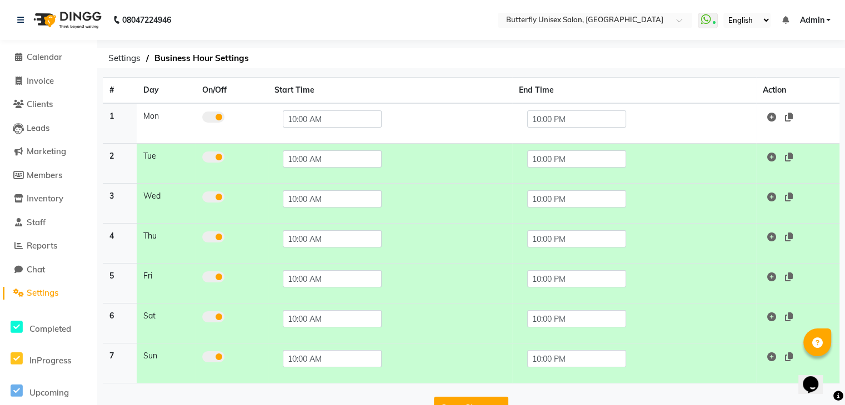
scroll to position [28, 0]
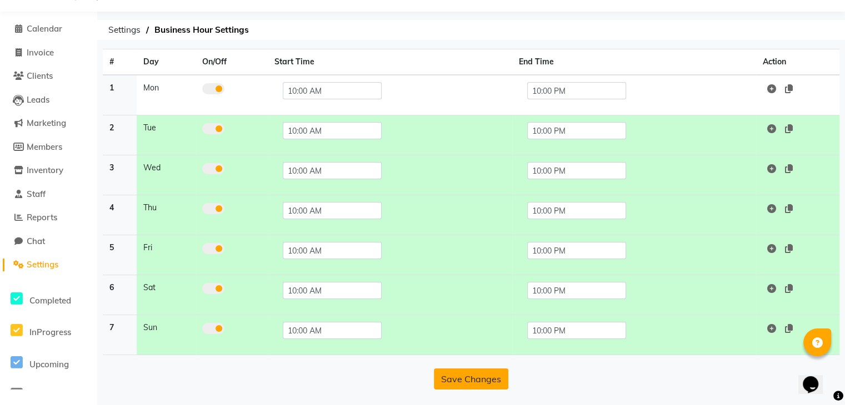
click at [475, 379] on button "Save Changes" at bounding box center [471, 379] width 74 height 21
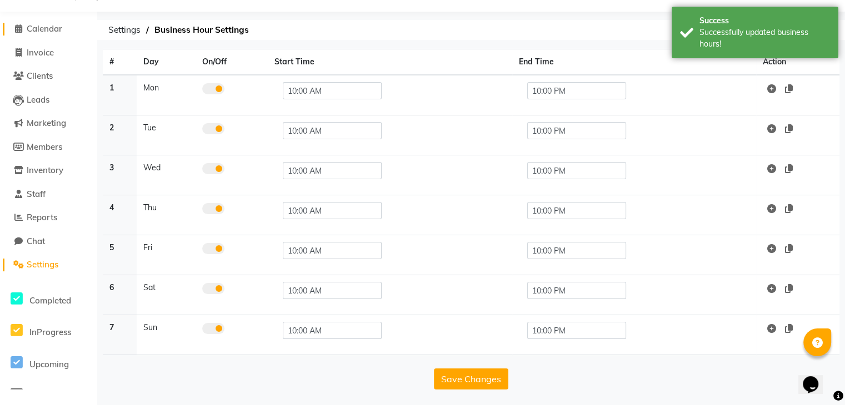
click at [51, 25] on span "Calendar" at bounding box center [45, 28] width 36 height 11
